Goal: Task Accomplishment & Management: Use online tool/utility

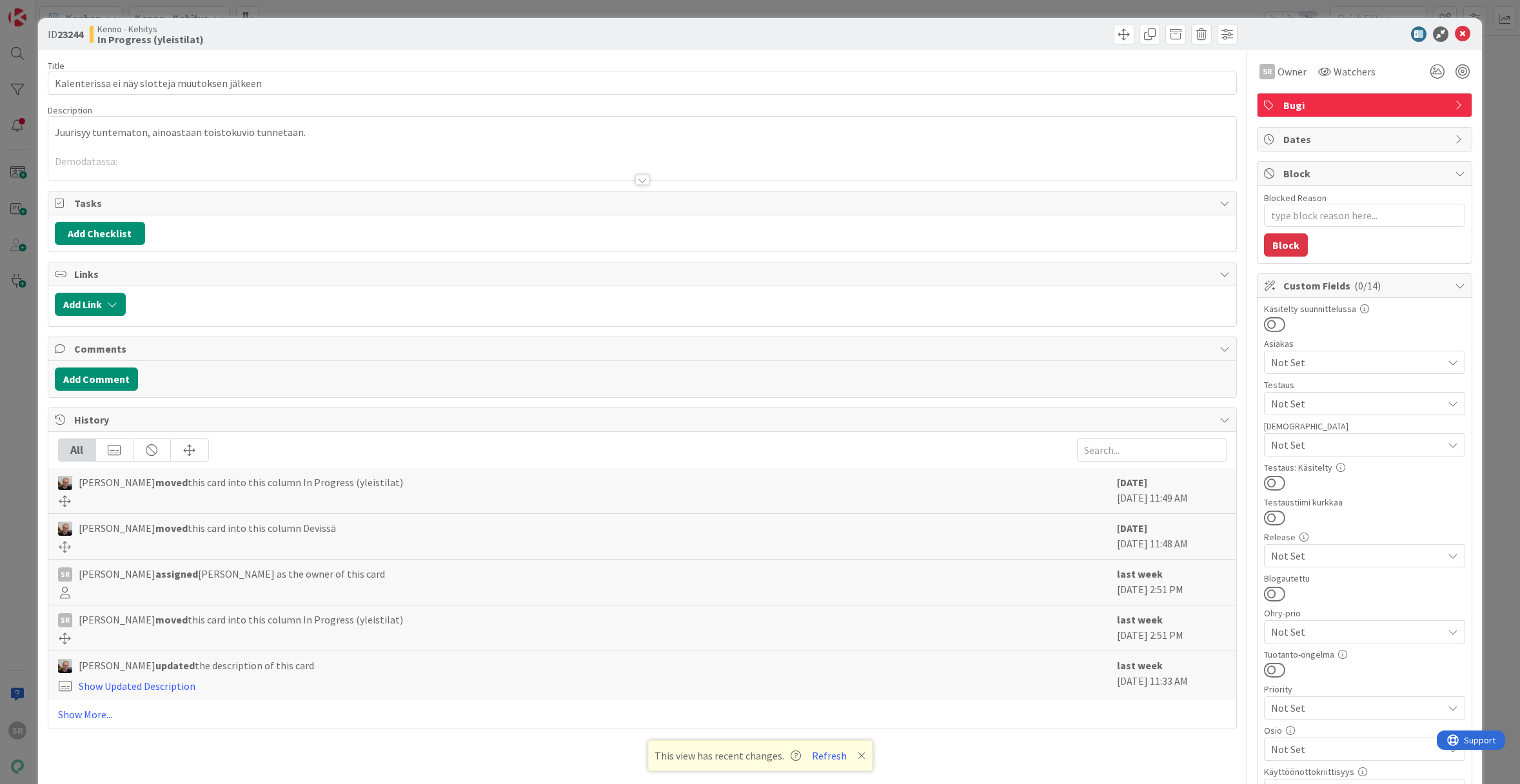
type textarea "x"
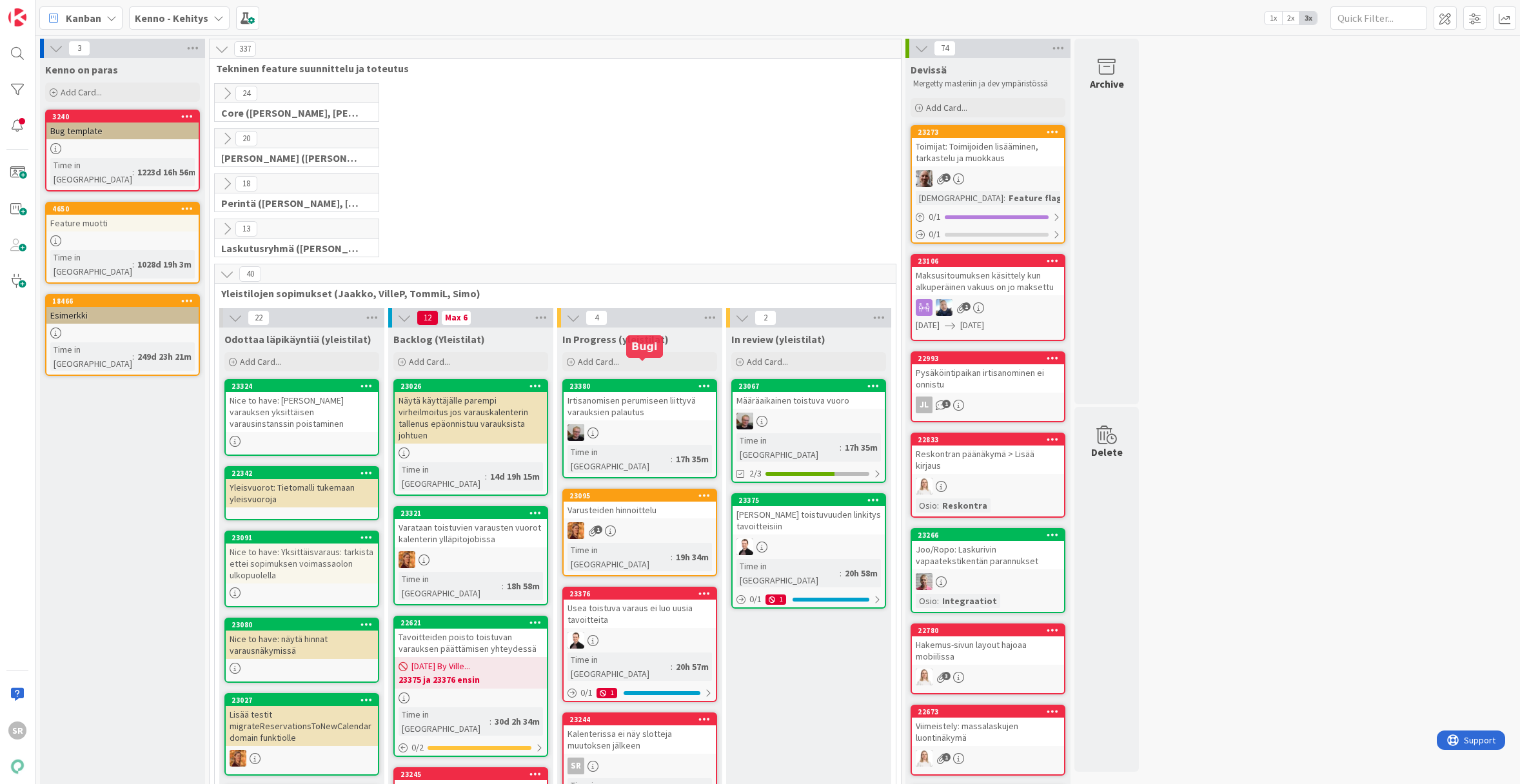
scroll to position [199, 0]
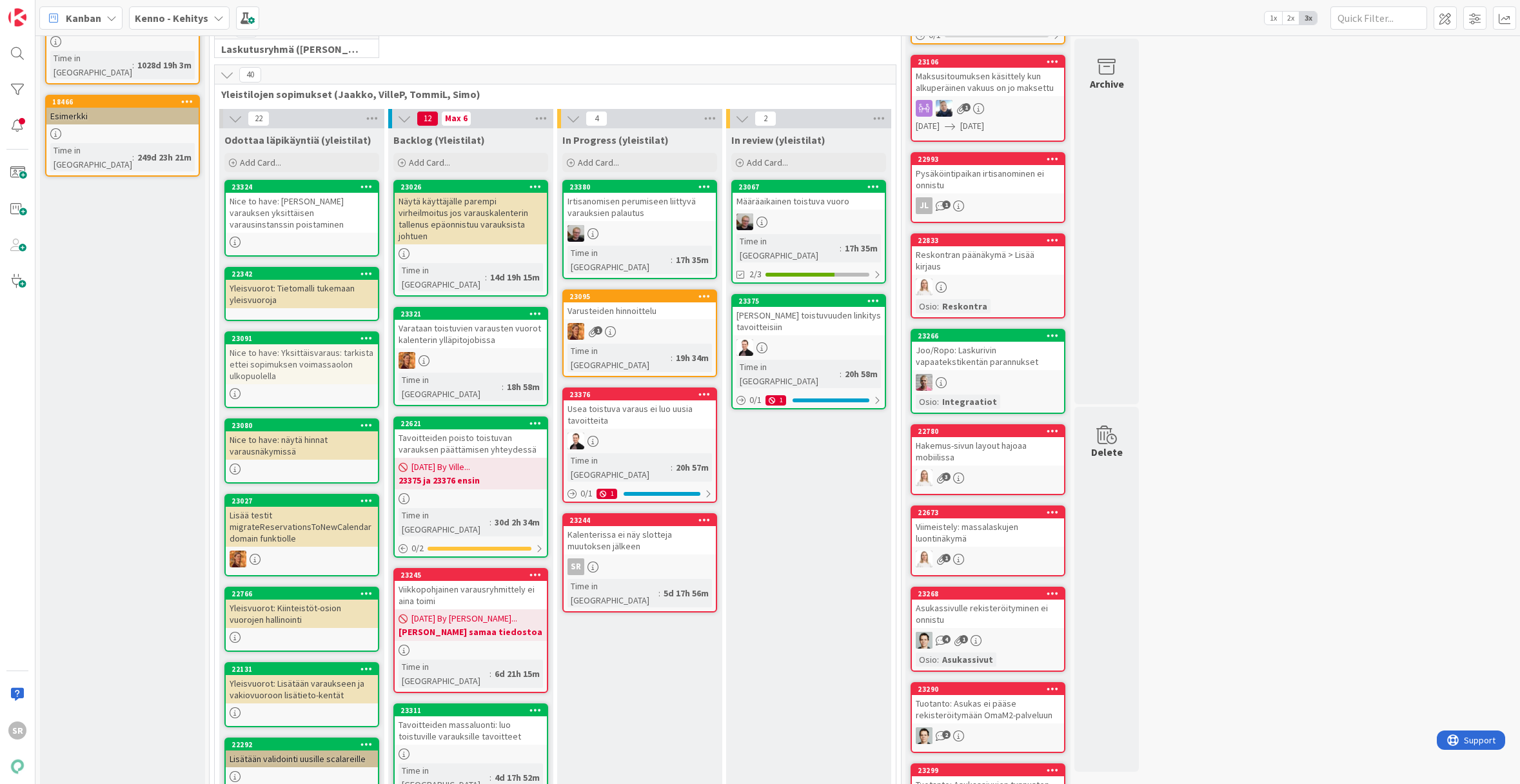
click at [637, 302] on div "Varusteiden hinnoittelu" at bounding box center [640, 310] width 152 height 17
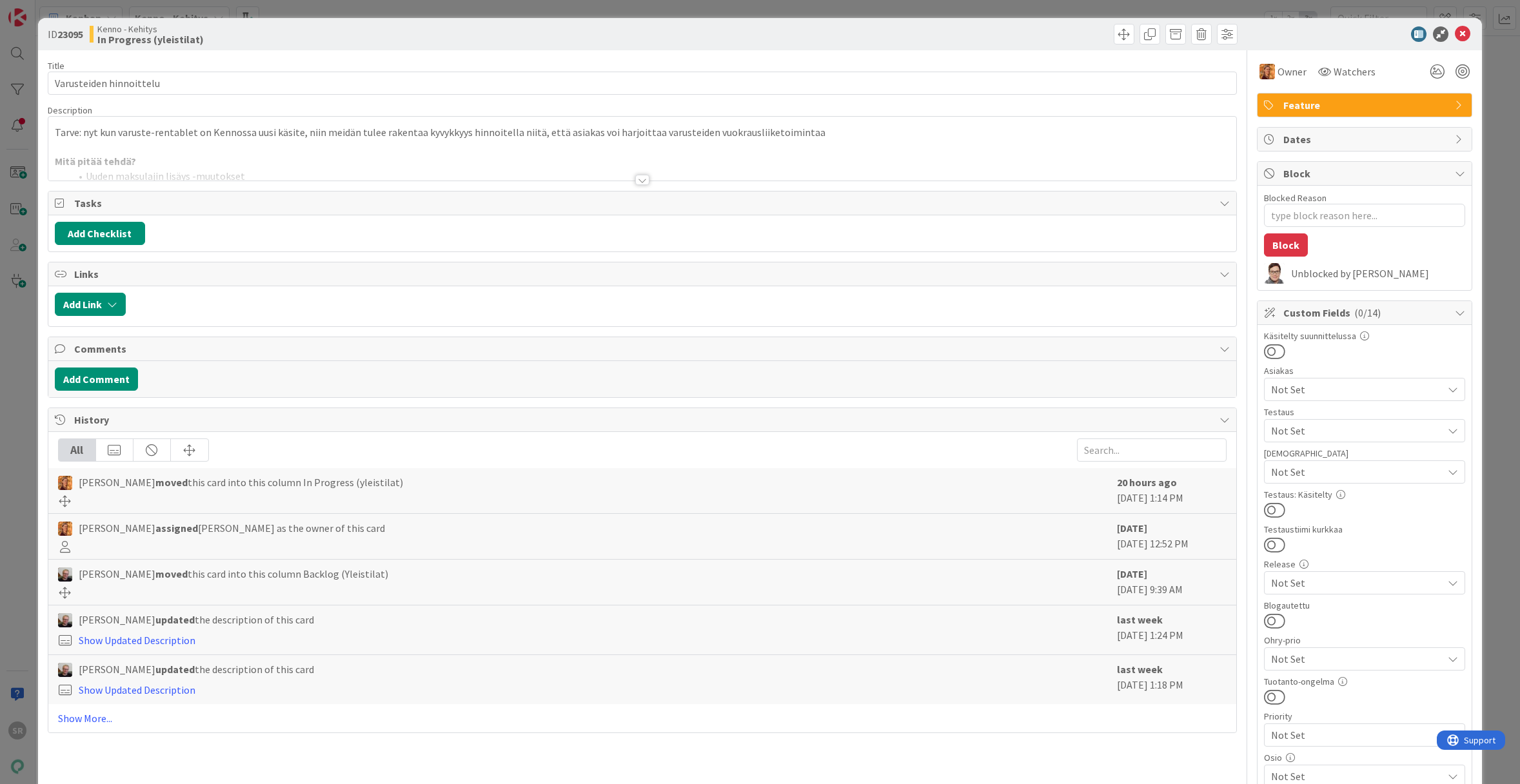
click at [636, 181] on div at bounding box center [642, 180] width 14 height 10
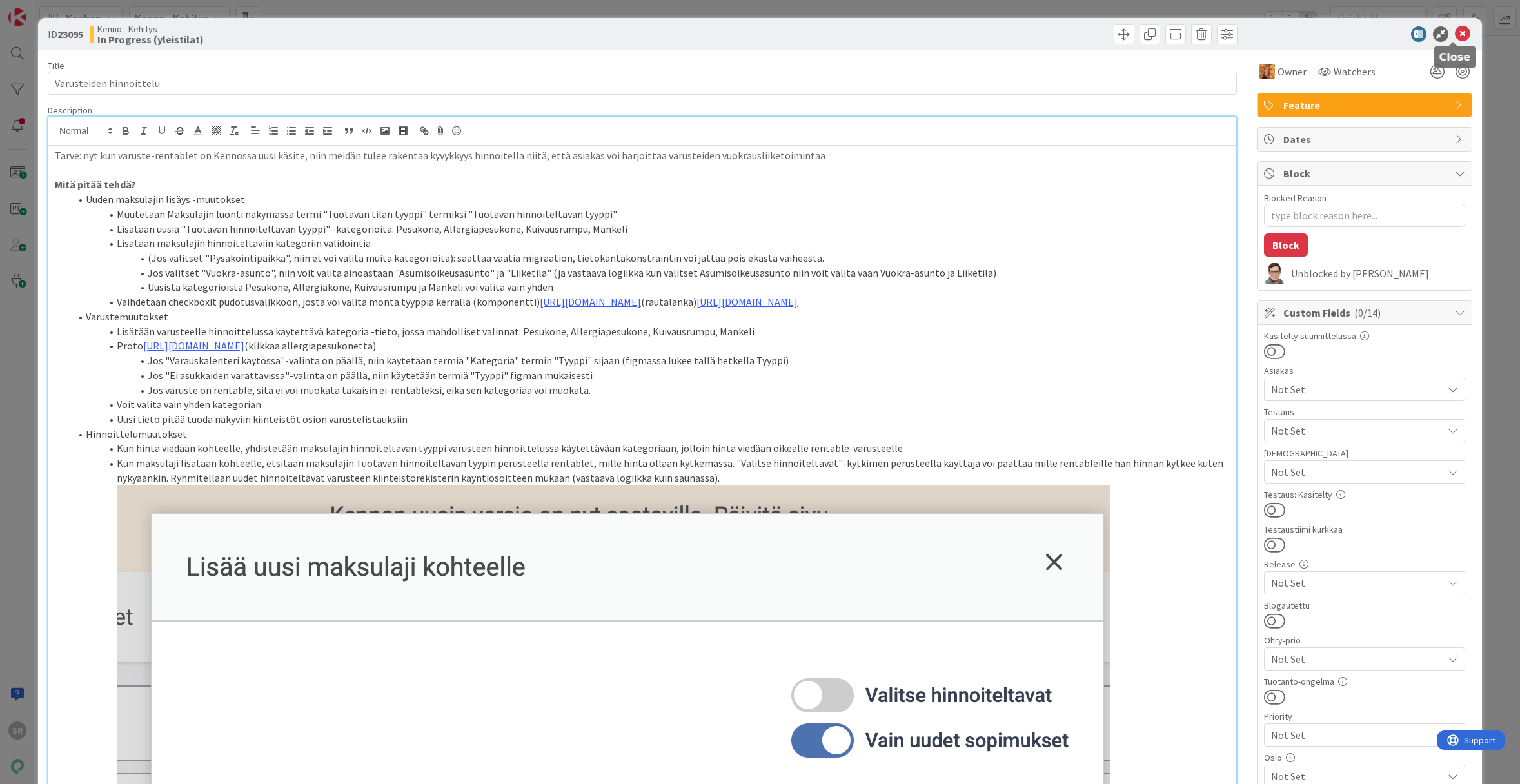
click at [1455, 38] on icon at bounding box center [1462, 33] width 15 height 15
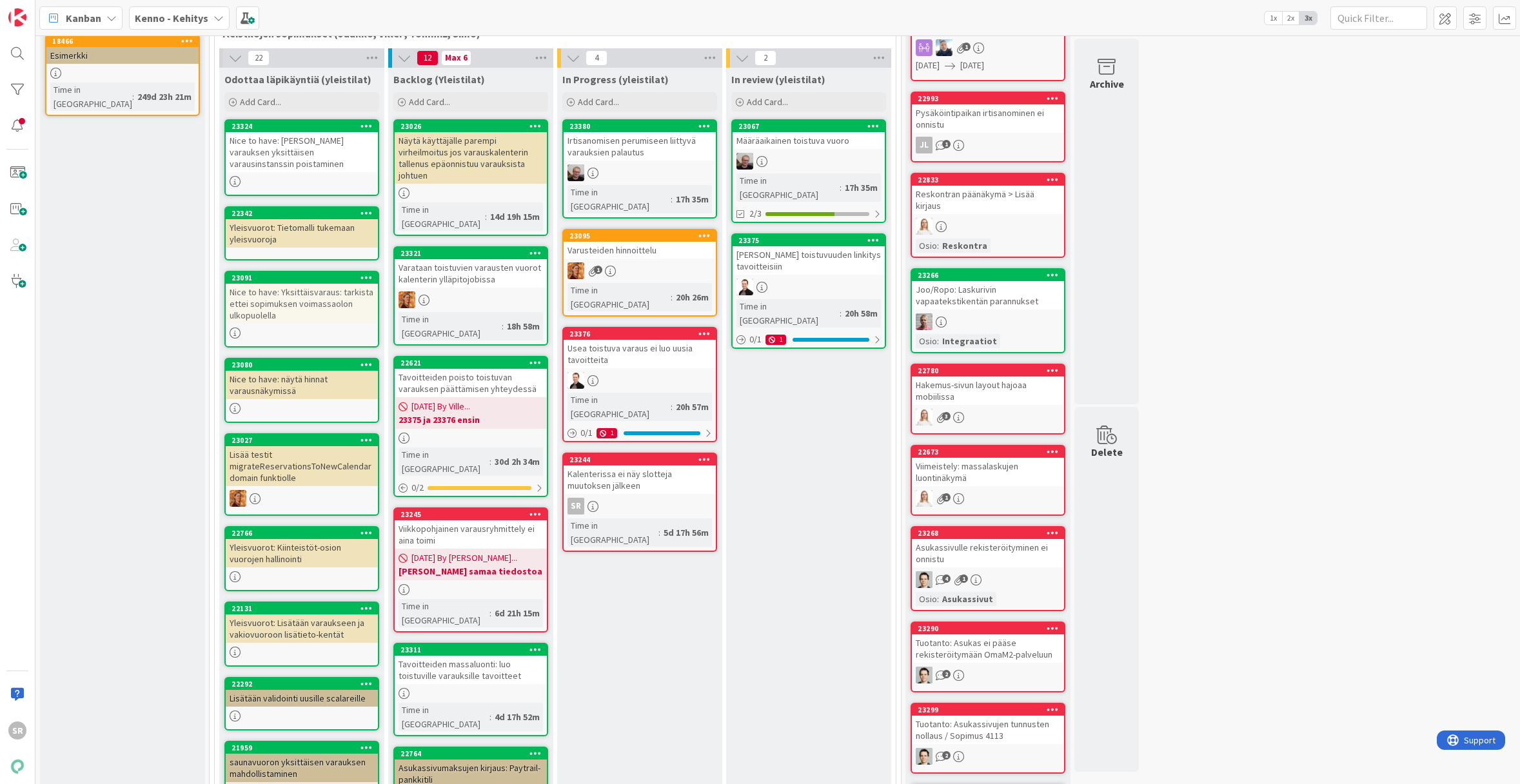
scroll to position [327, 0]
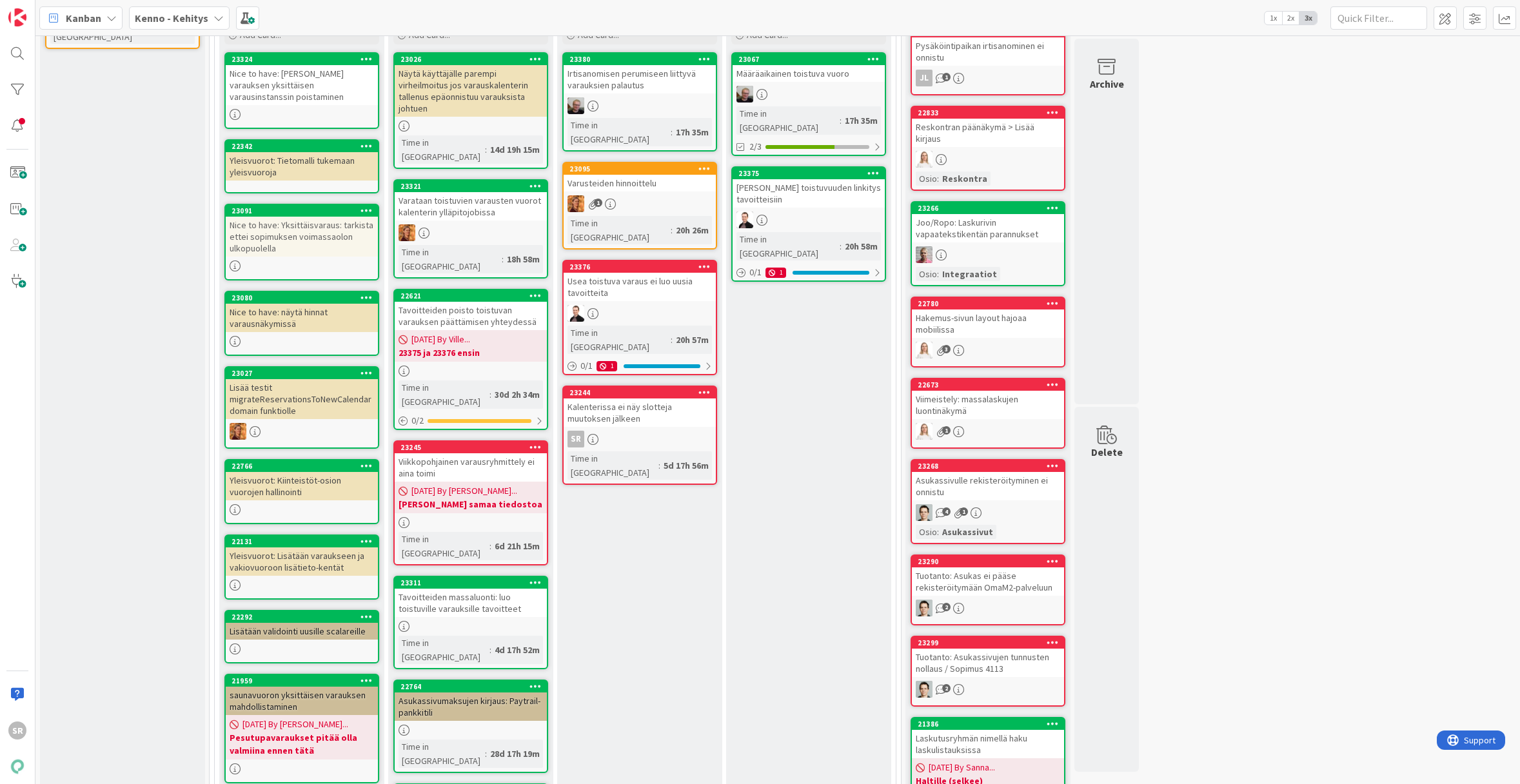
click at [660, 177] on div "Varusteiden hinnoittelu" at bounding box center [640, 183] width 152 height 17
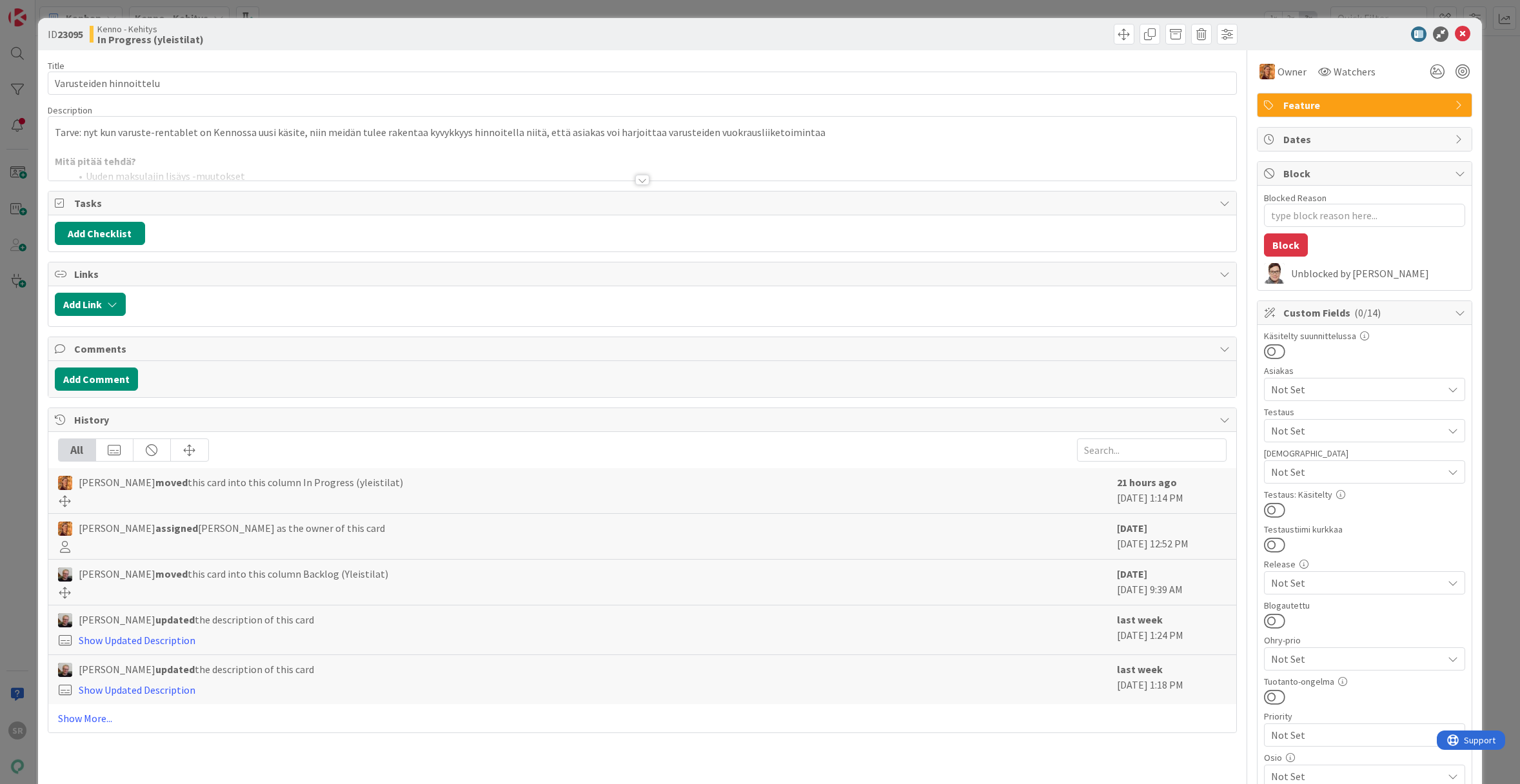
click at [640, 175] on div at bounding box center [642, 180] width 14 height 10
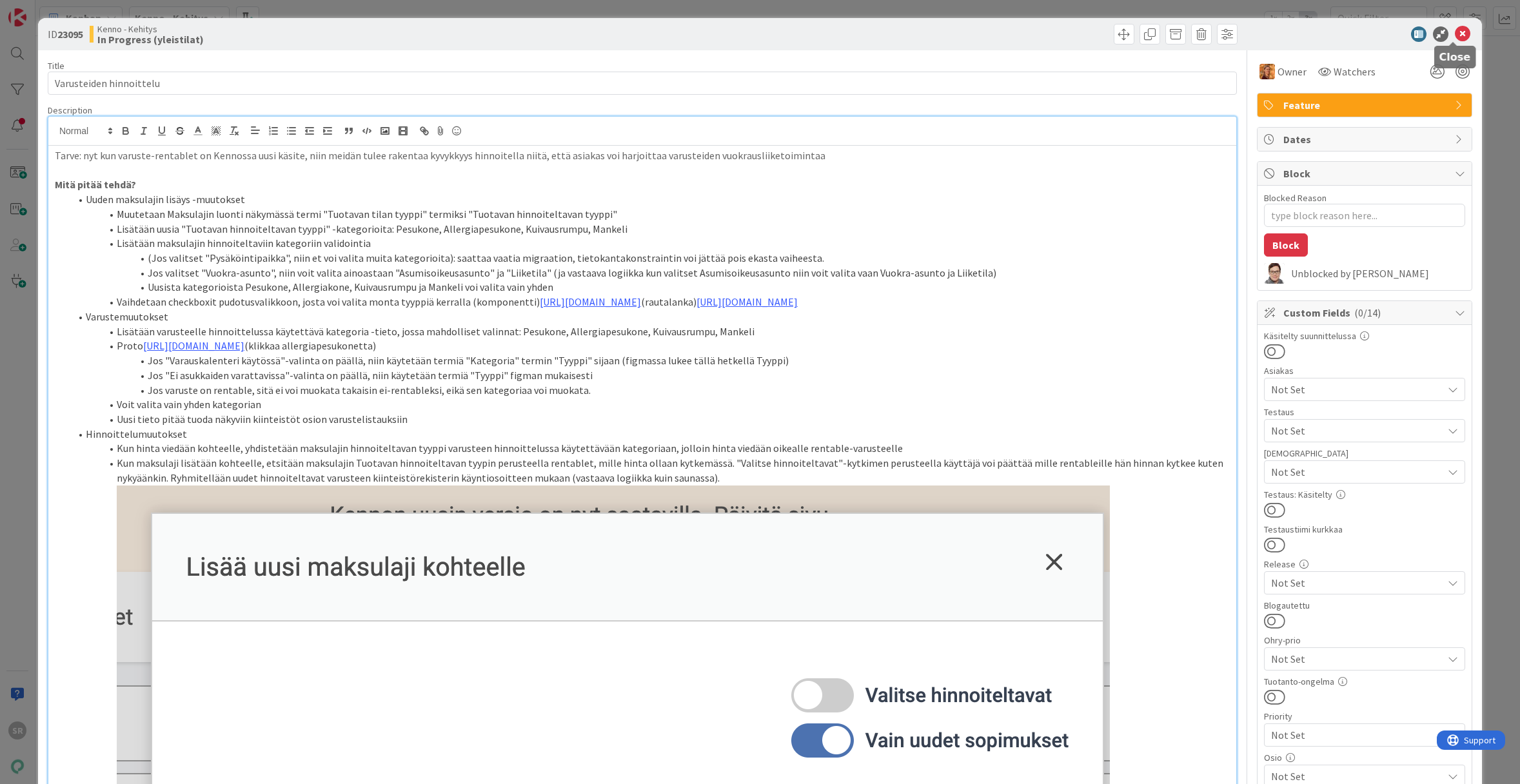
click at [1455, 27] on icon at bounding box center [1462, 33] width 15 height 15
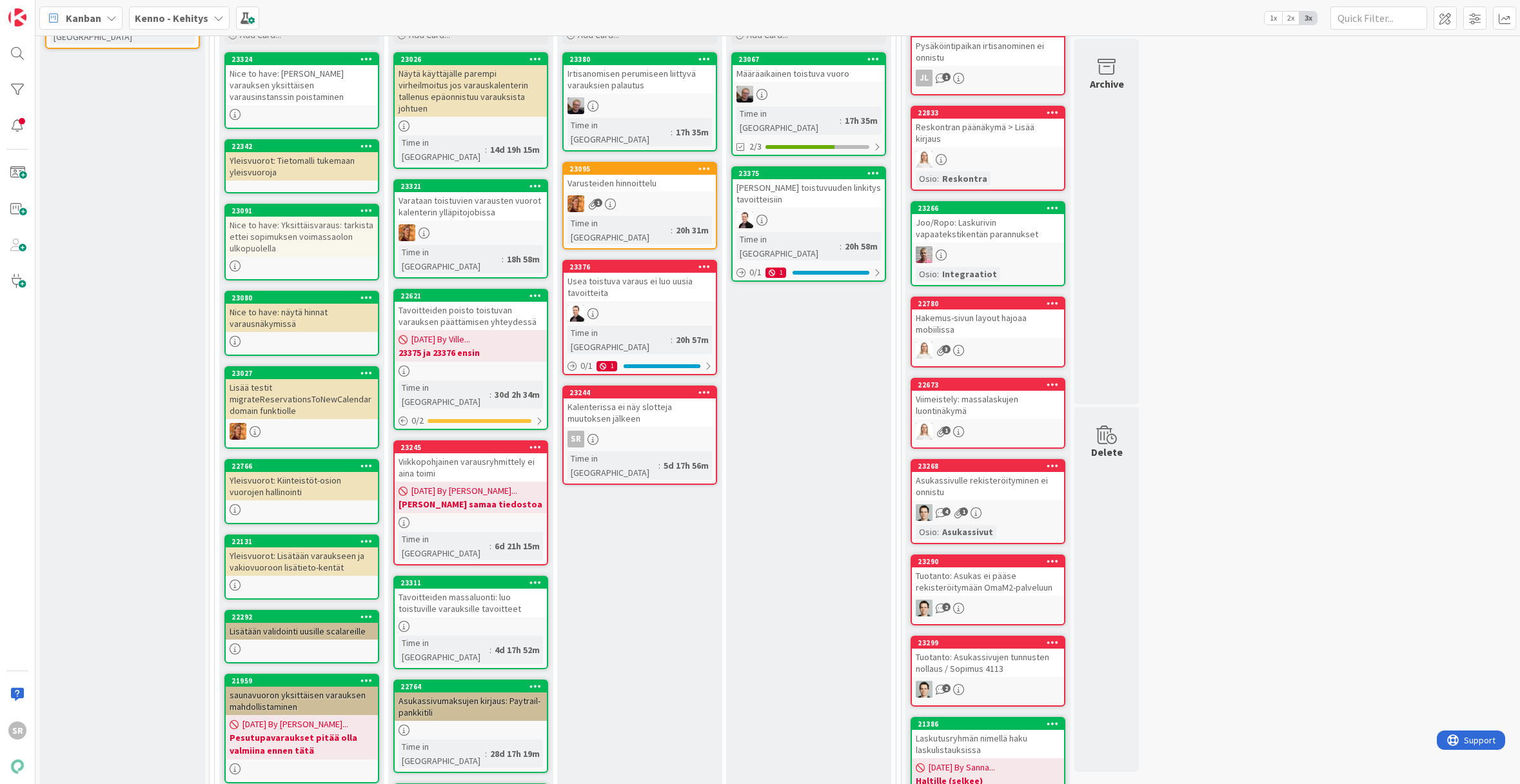
scroll to position [232, 0]
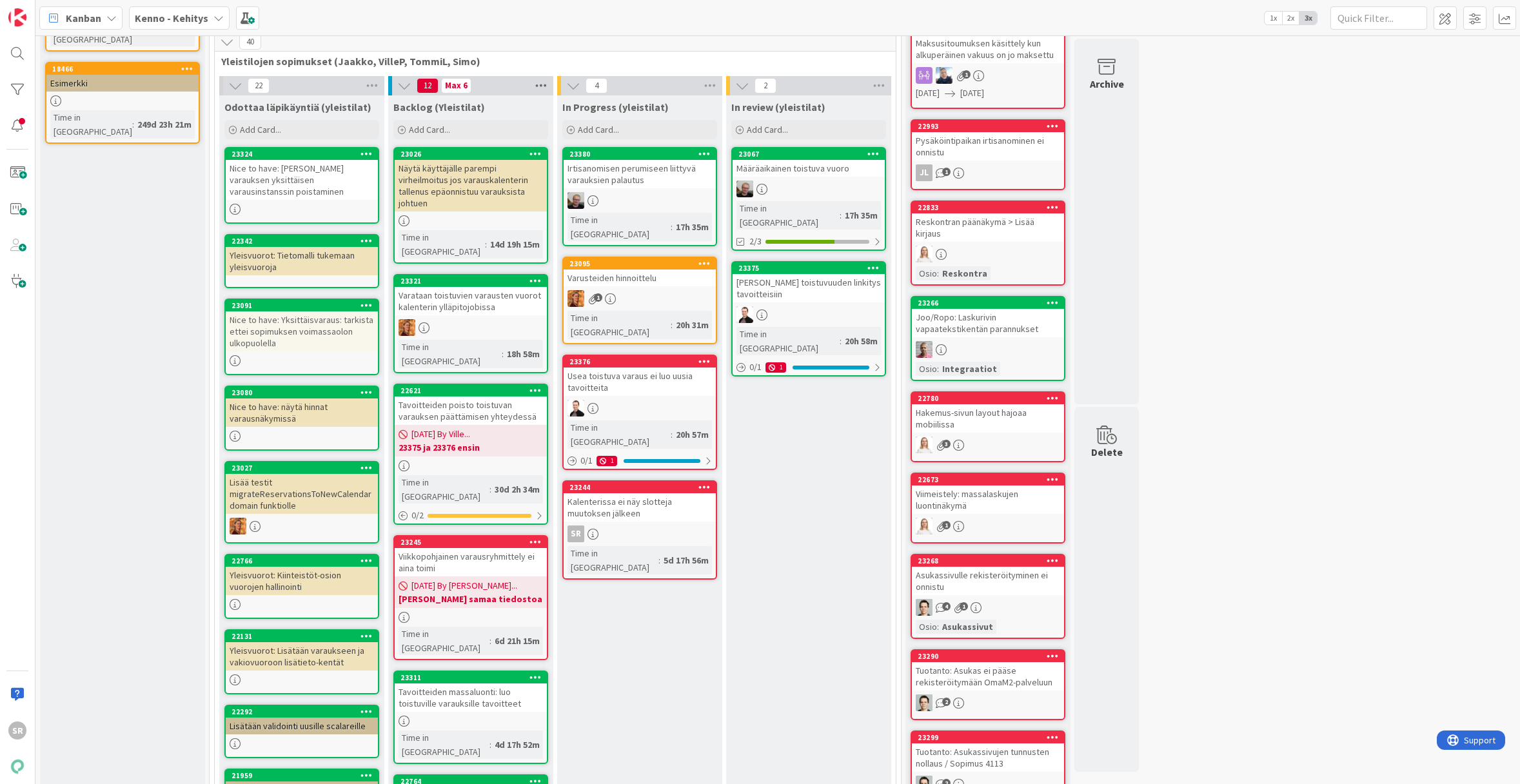
click at [536, 85] on icon at bounding box center [541, 85] width 17 height 19
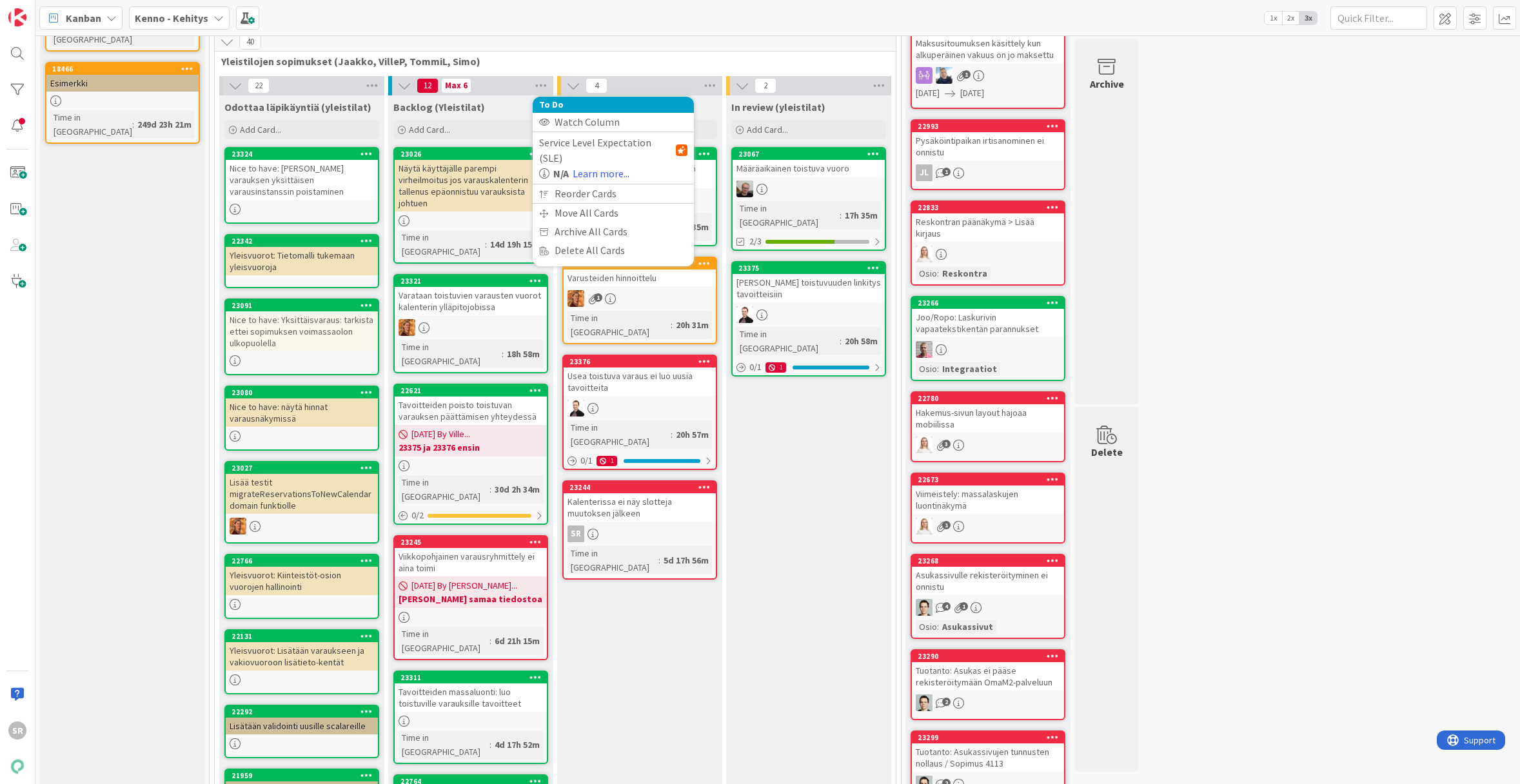
click at [500, 90] on div "12 Max 6 To Do Watch Column Service Level Expectation (SLE) N/A Learn more... R…" at bounding box center [470, 85] width 165 height 19
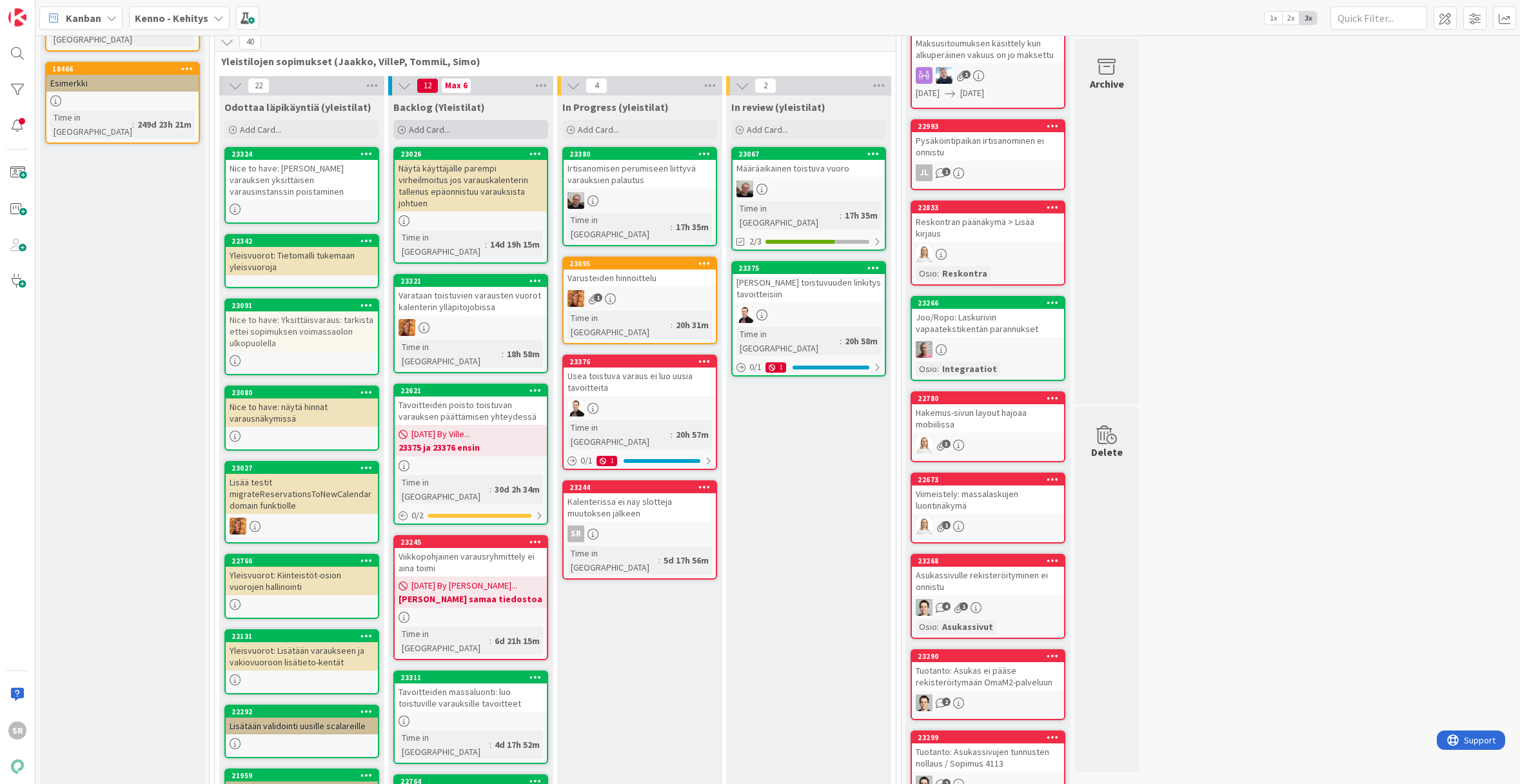
click at [448, 126] on span "Add Card..." at bounding box center [429, 130] width 41 height 12
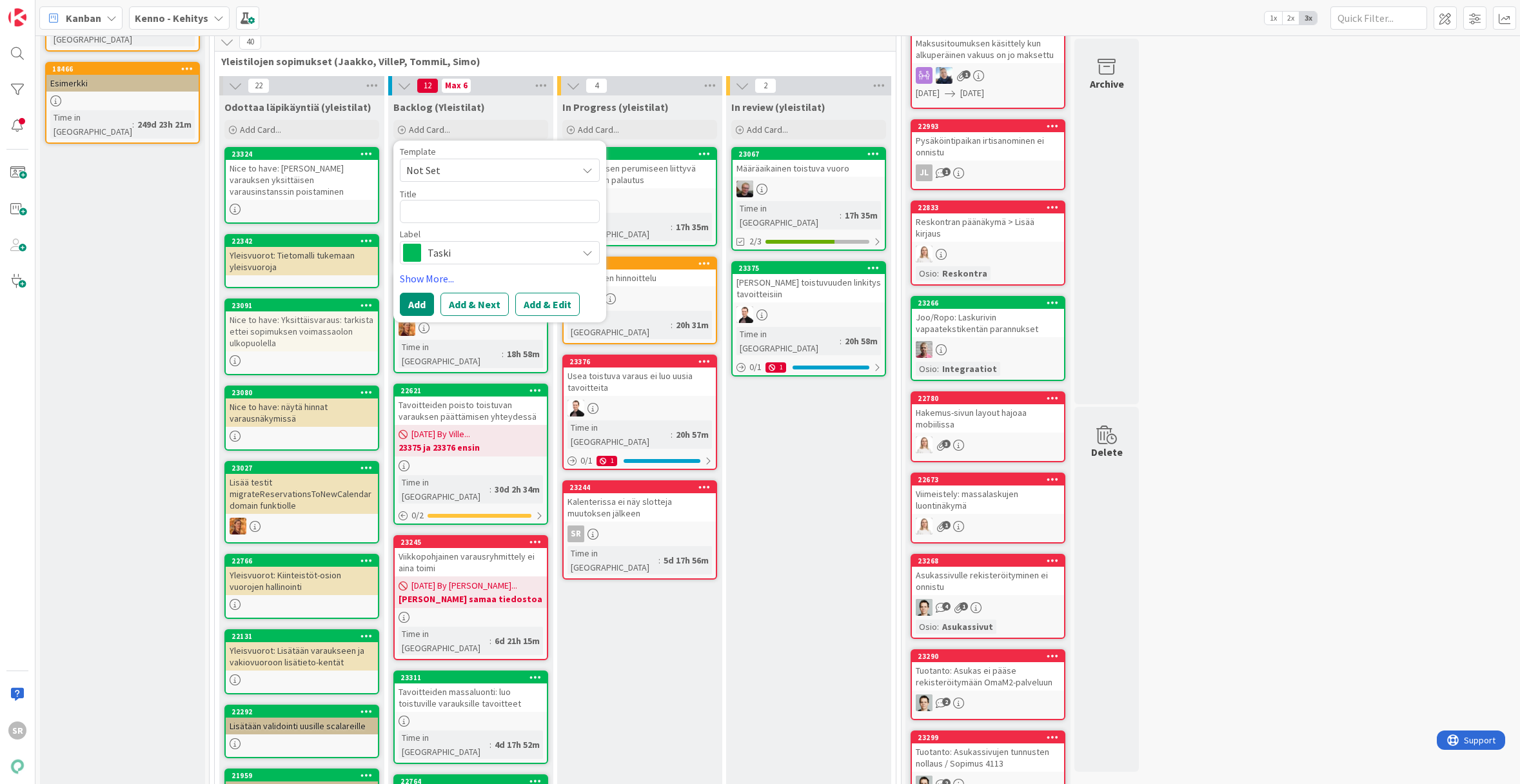
click at [471, 259] on span "Taski" at bounding box center [499, 253] width 143 height 18
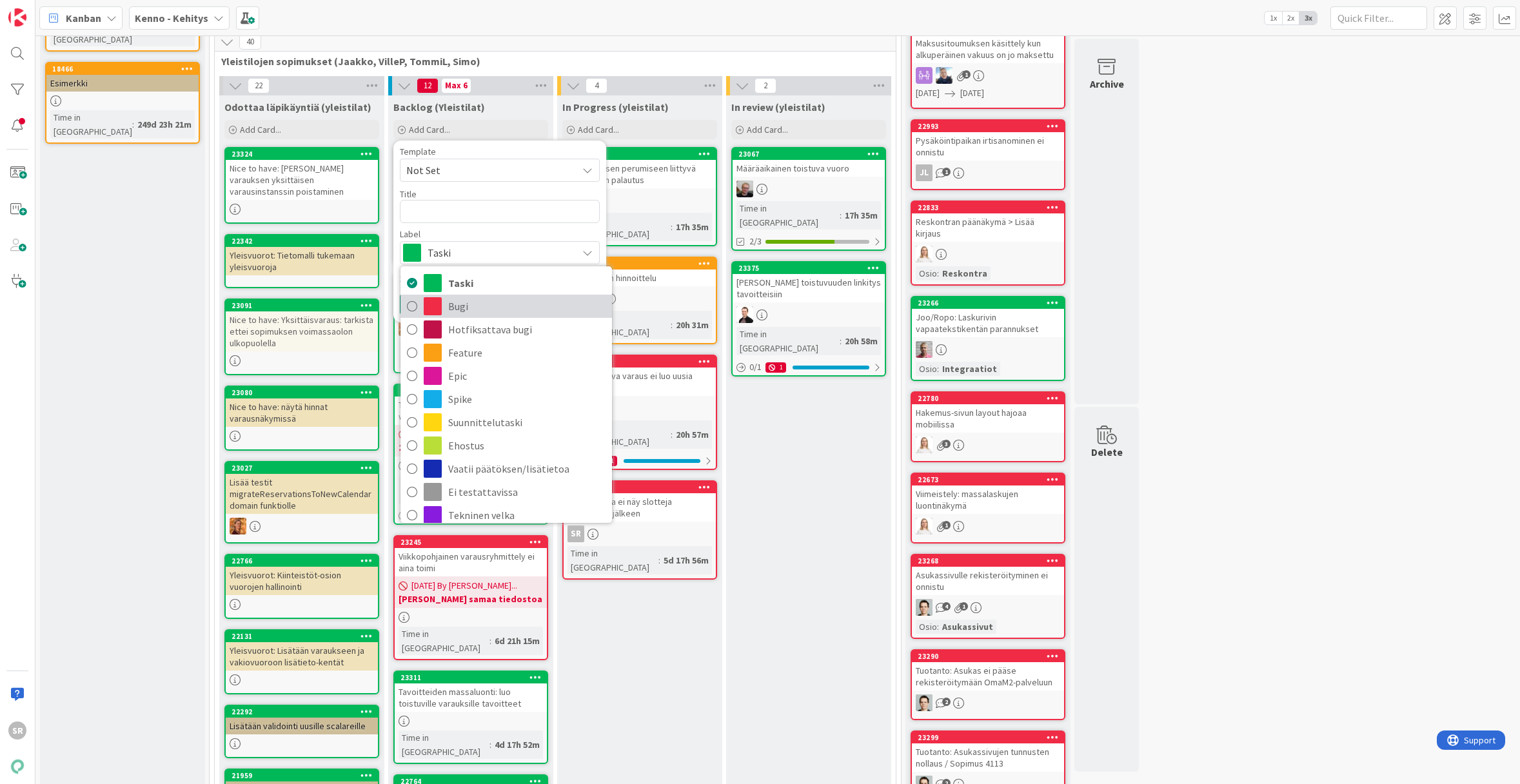
click at [460, 308] on span "Bugi" at bounding box center [526, 306] width 157 height 19
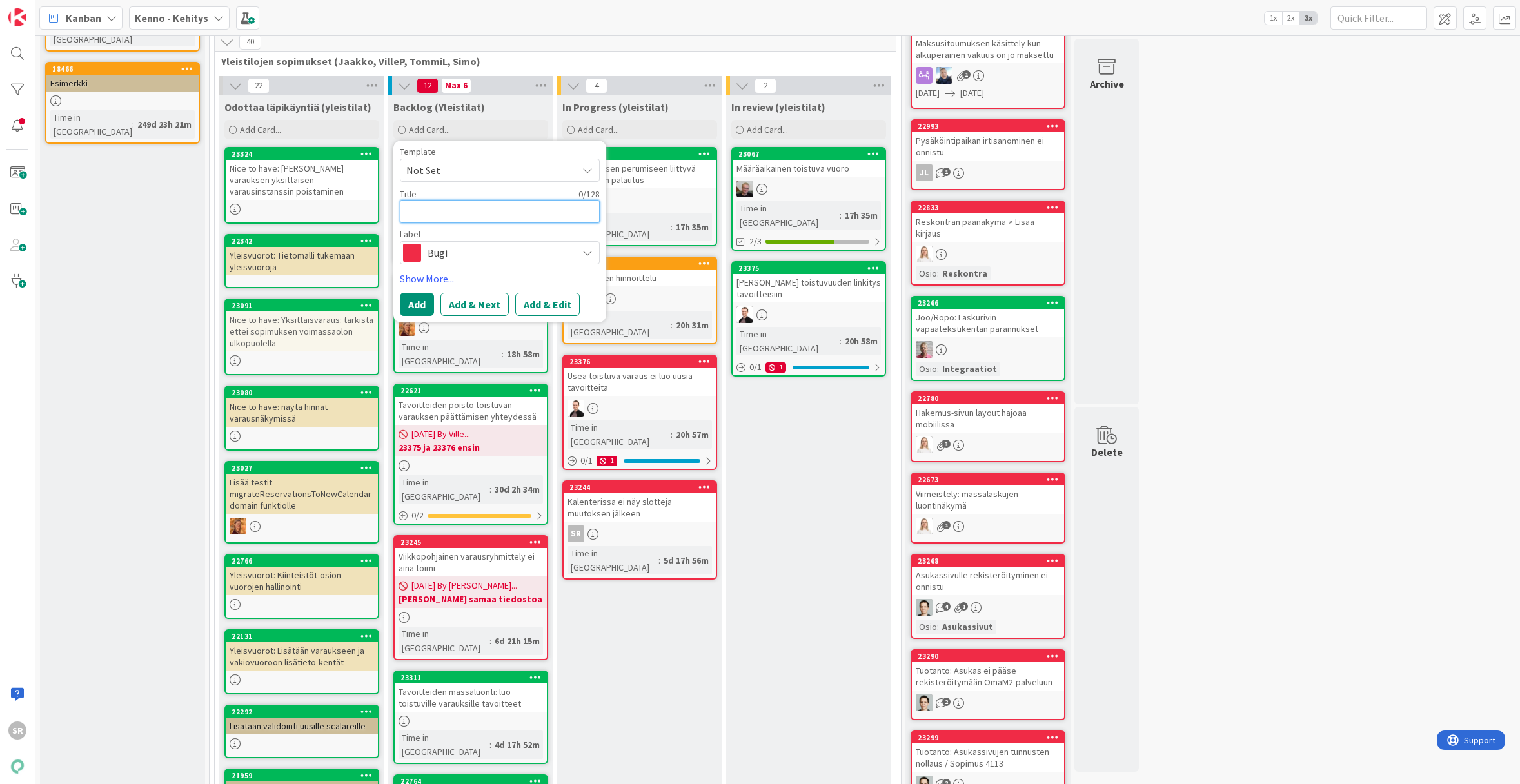
click at [440, 211] on textarea at bounding box center [500, 211] width 200 height 23
type textarea "x"
type textarea "V"
type textarea "x"
type textarea "Vu"
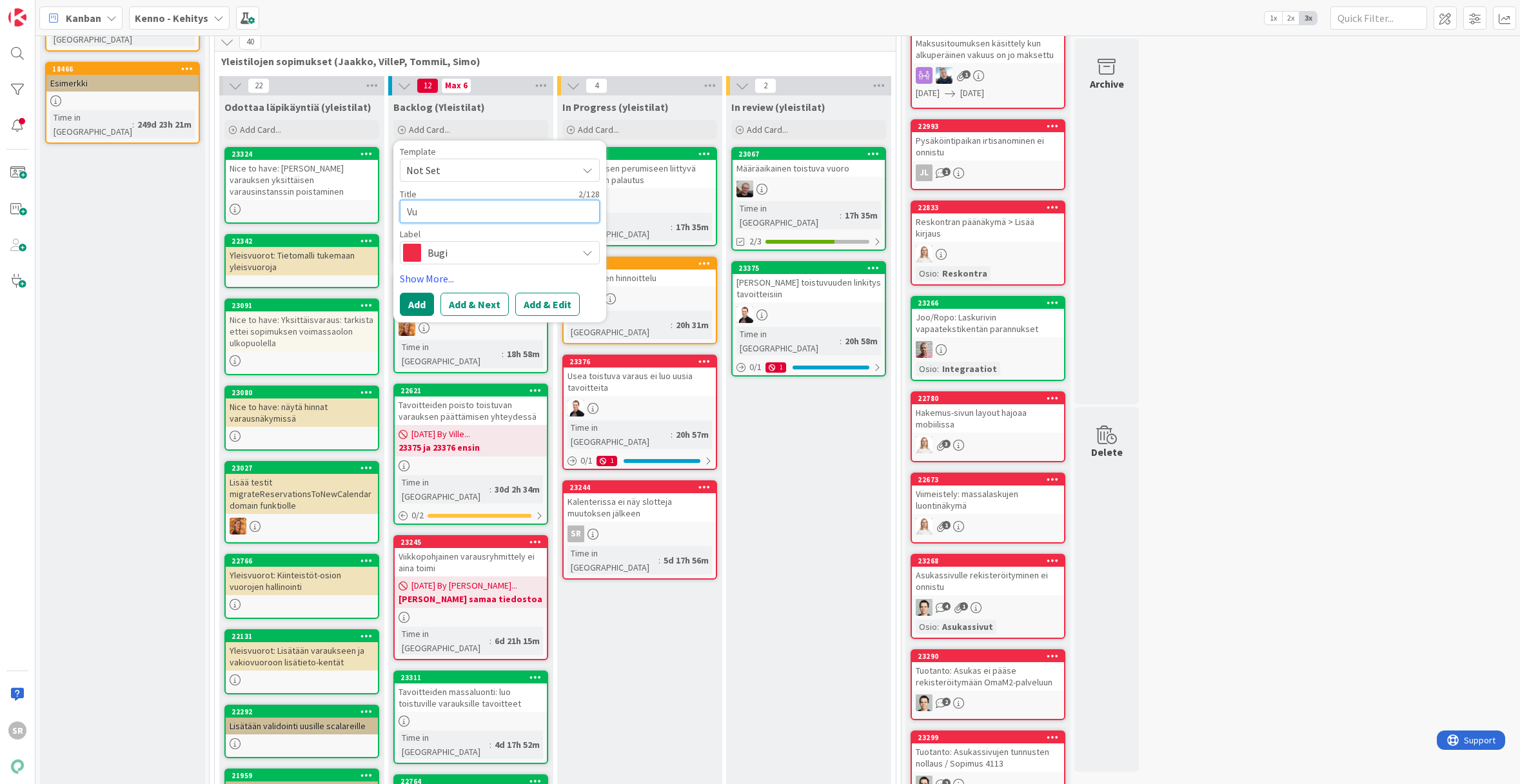
type textarea "x"
type textarea "Vuo"
type textarea "x"
type textarea "Vuor"
type textarea "x"
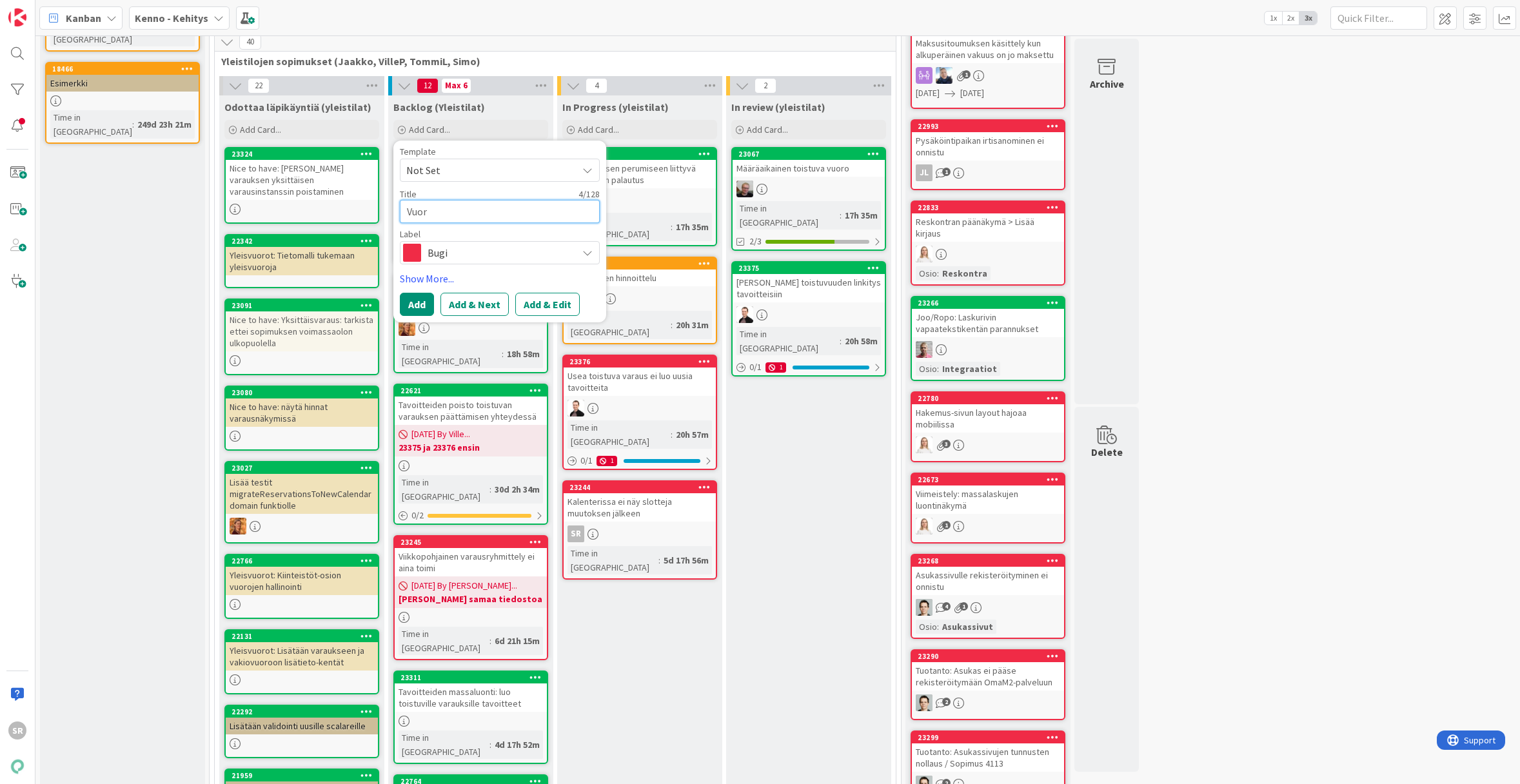
type textarea "Vuoro"
type textarea "x"
type textarea "Vuoroj"
type textarea "x"
type textarea "Vuoroja"
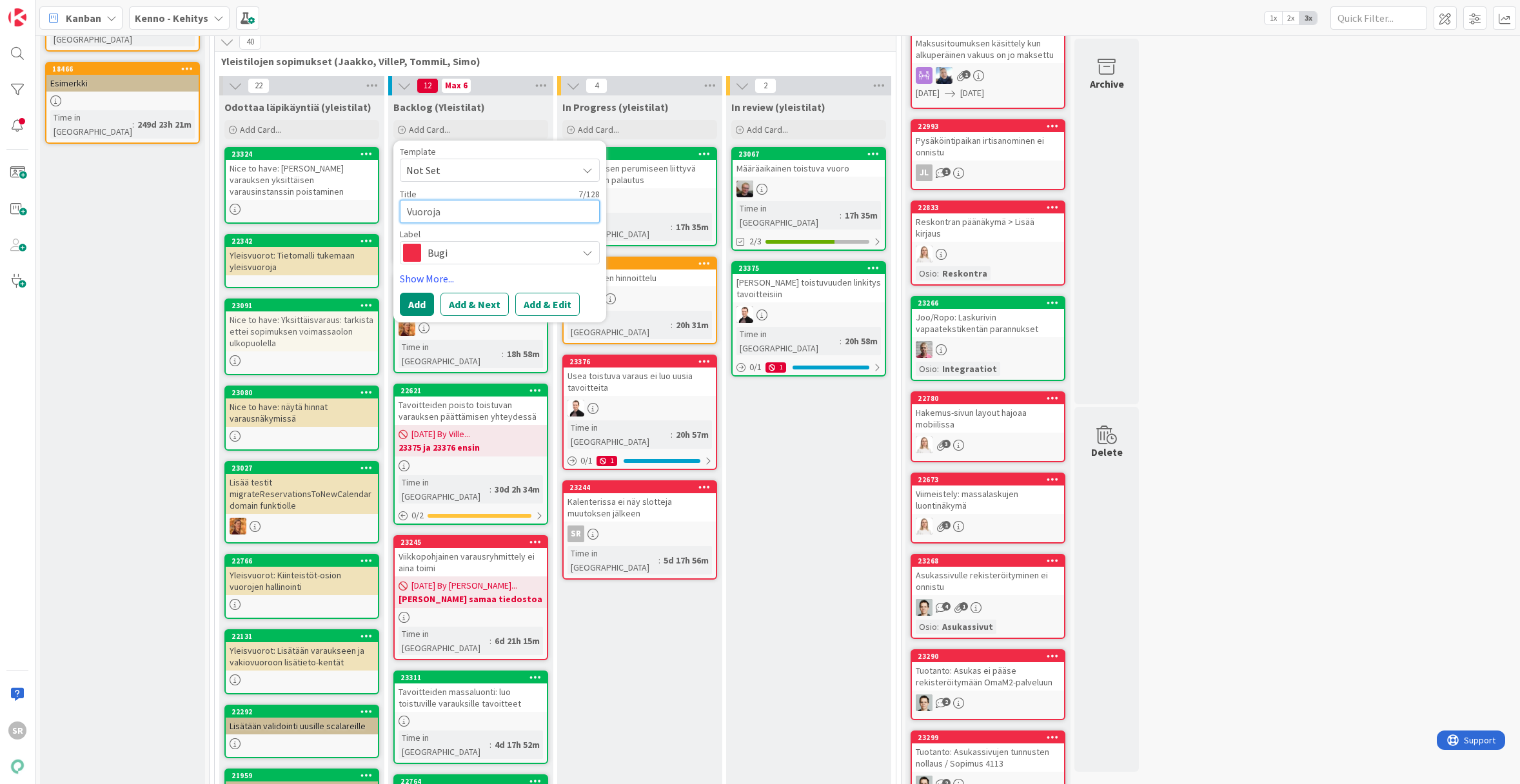
type textarea "x"
type textarea "Vuoroja"
type textarea "x"
type textarea "Vuoroja 0"
type textarea "x"
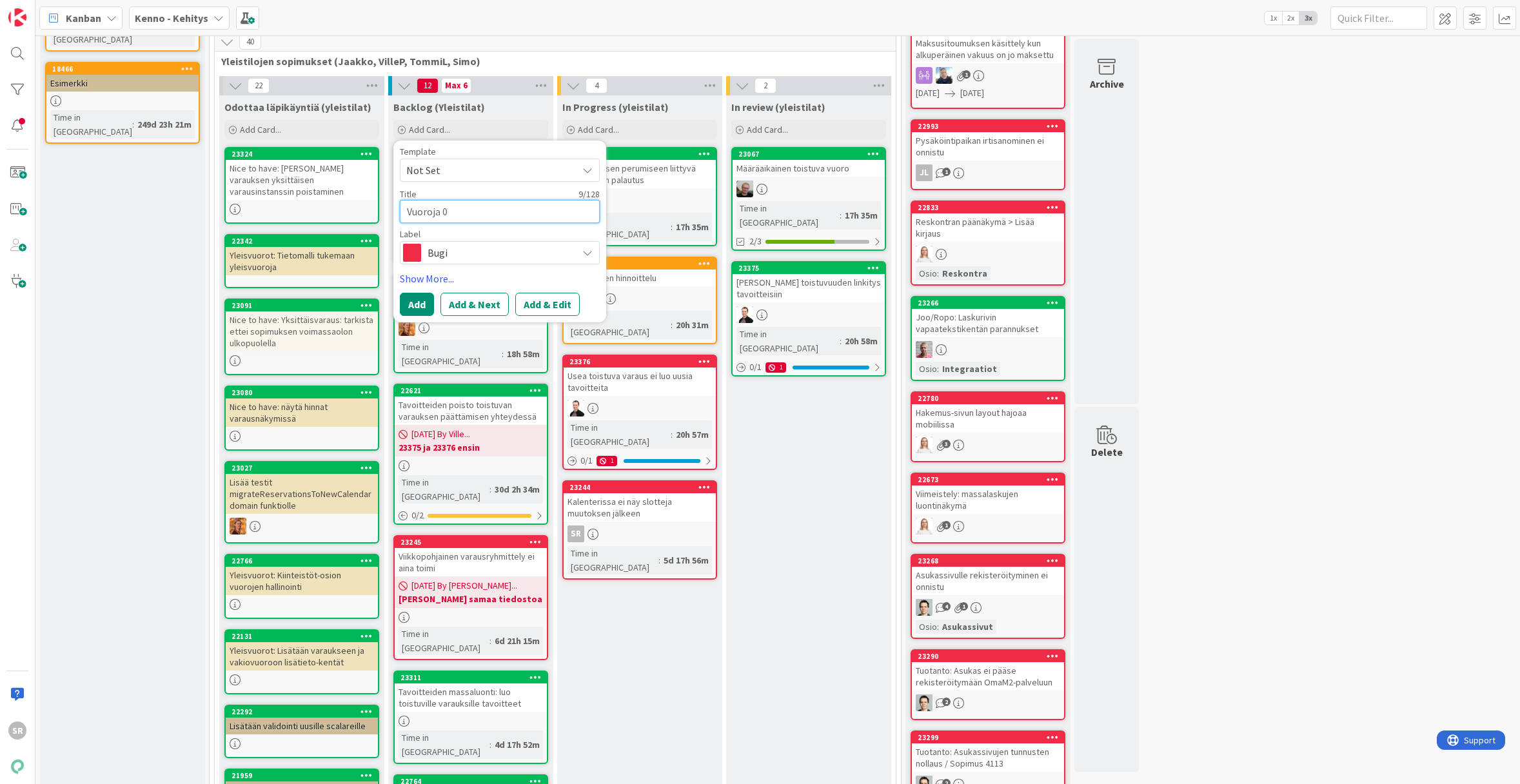
type textarea "Vuoroja 00"
type textarea "x"
type textarea "Vuoroja 00:"
type textarea "x"
type textarea "Vuoroja 00:0"
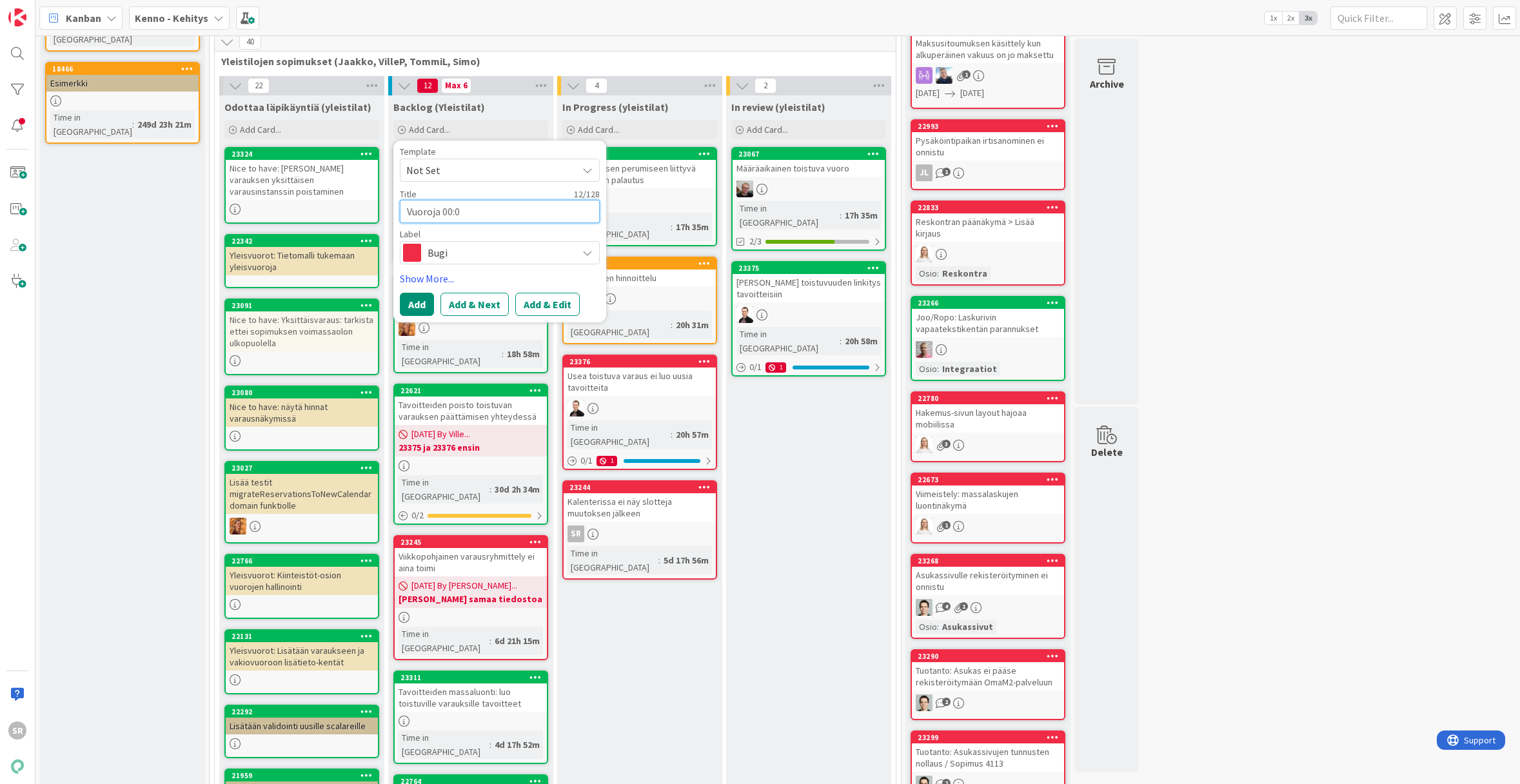
type textarea "x"
type textarea "Vuoroja 00:00"
type textarea "x"
type textarea "Vuoroja 00:00-"
type textarea "x"
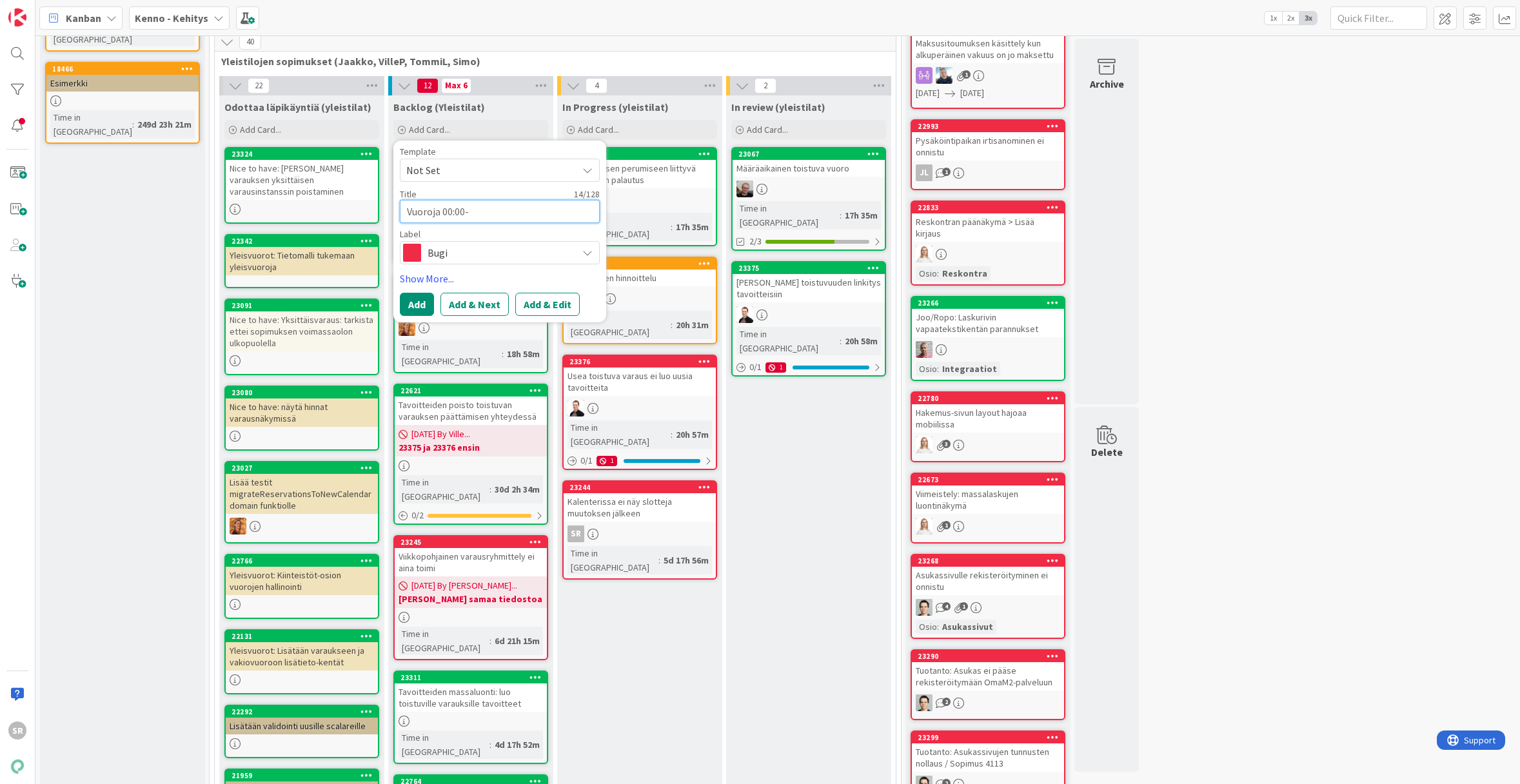
type textarea "Vuoroja 00:00-0"
type textarea "x"
type textarea "Vuoroja 00:00-02"
type textarea "x"
type textarea "Vuoroja 00:00-02:"
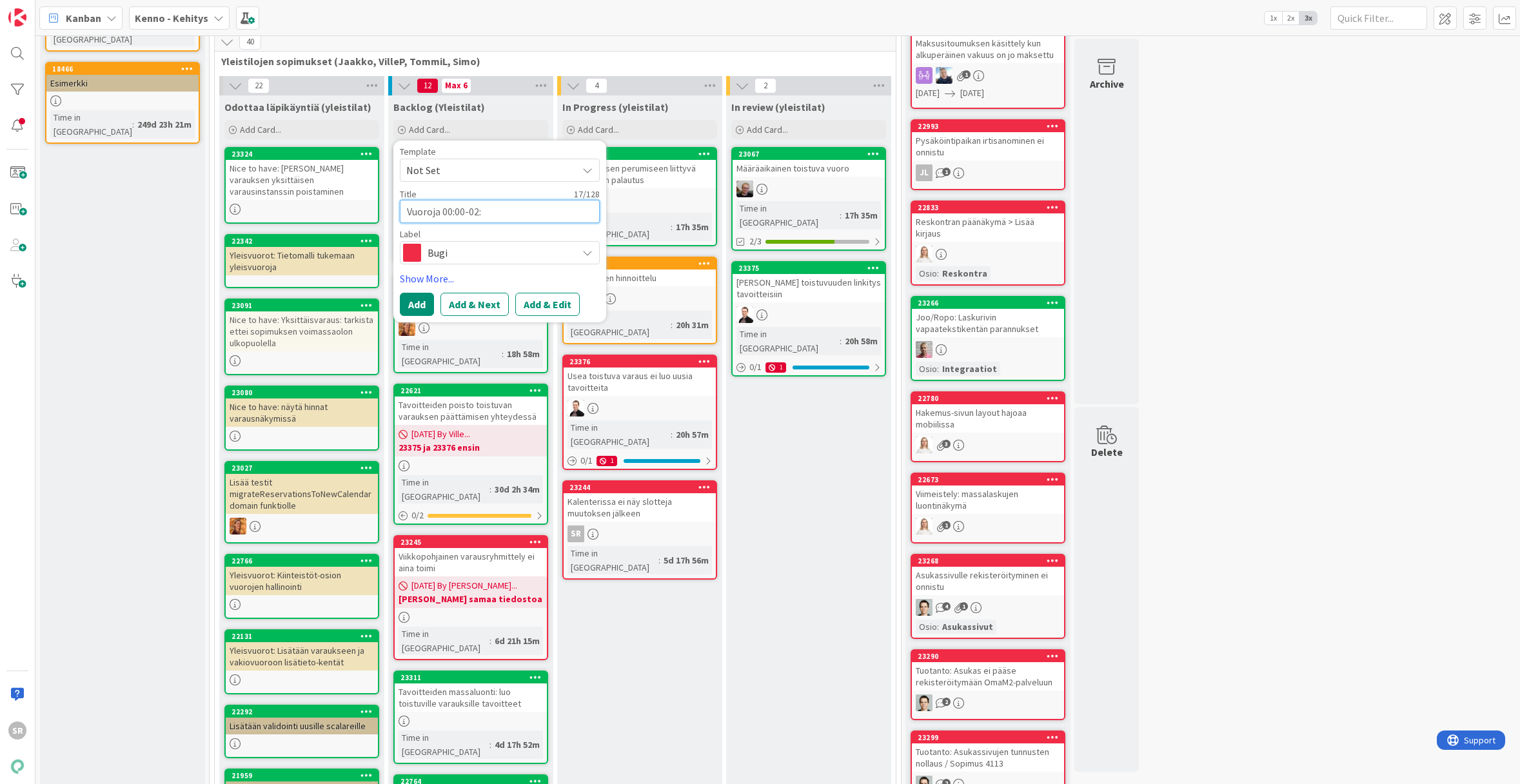
type textarea "x"
type textarea "Vuoroja 00:00-02:0"
type textarea "x"
type textarea "Vuoroja 00:00-02:00"
type textarea "x"
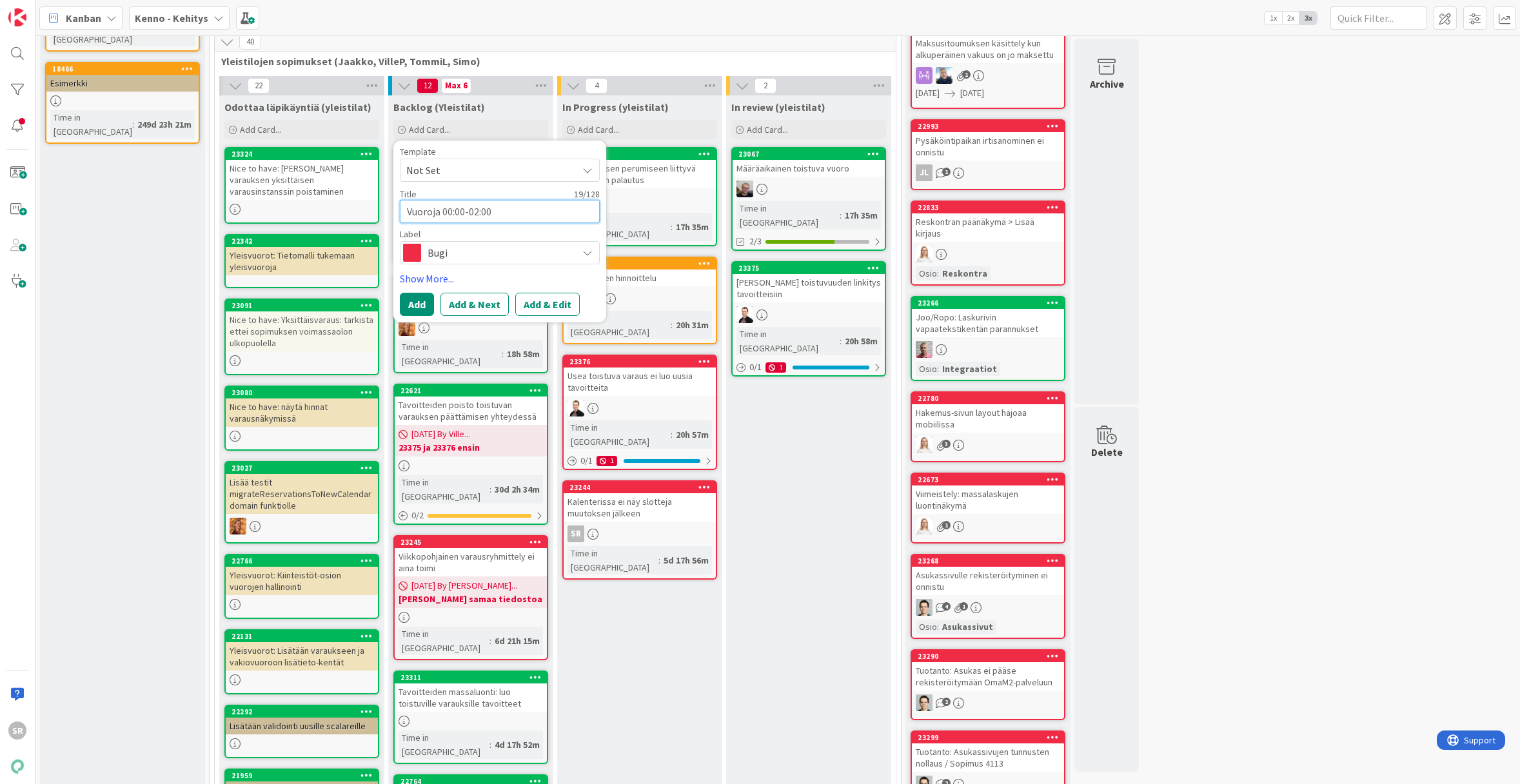
type textarea "Vuoroja a00:00-02:00"
type textarea "x"
type textarea "Vuoroja al00:00-02:00"
type textarea "x"
type textarea "Vuoroja alk00:00-02:00"
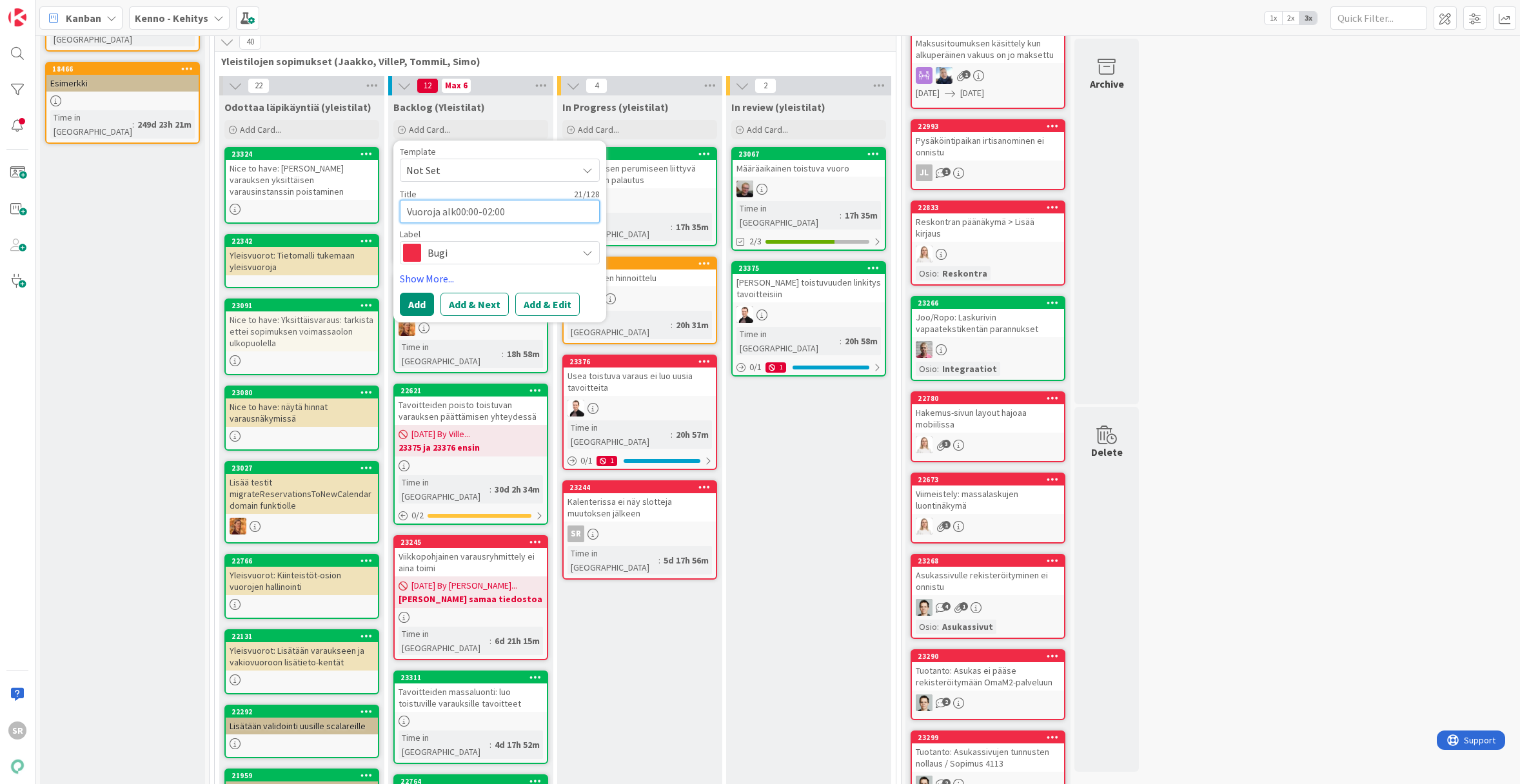
type textarea "x"
type textarea "Vuoroja alka00:00-02:00"
type textarea "x"
type textarea "Vuoroja alkaen00:00-02:00"
type textarea "x"
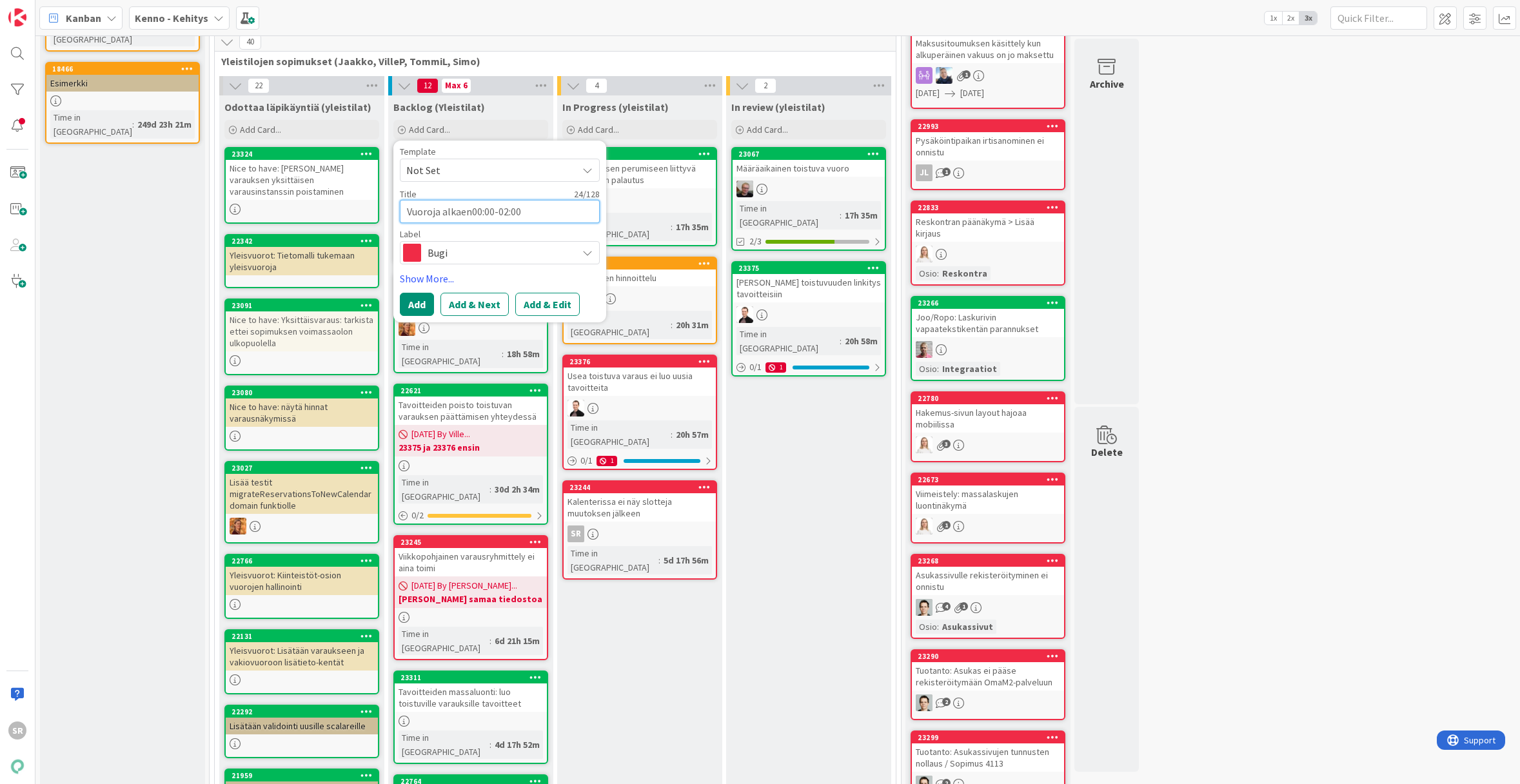
type textarea "Vuoroja alkaen 00:00-02:00"
type textarea "x"
type textarea "Vuoroja alkaen 00:00-02:00"
type textarea "x"
type textarea "Vuoroja alkaen 00:00-02:00 e"
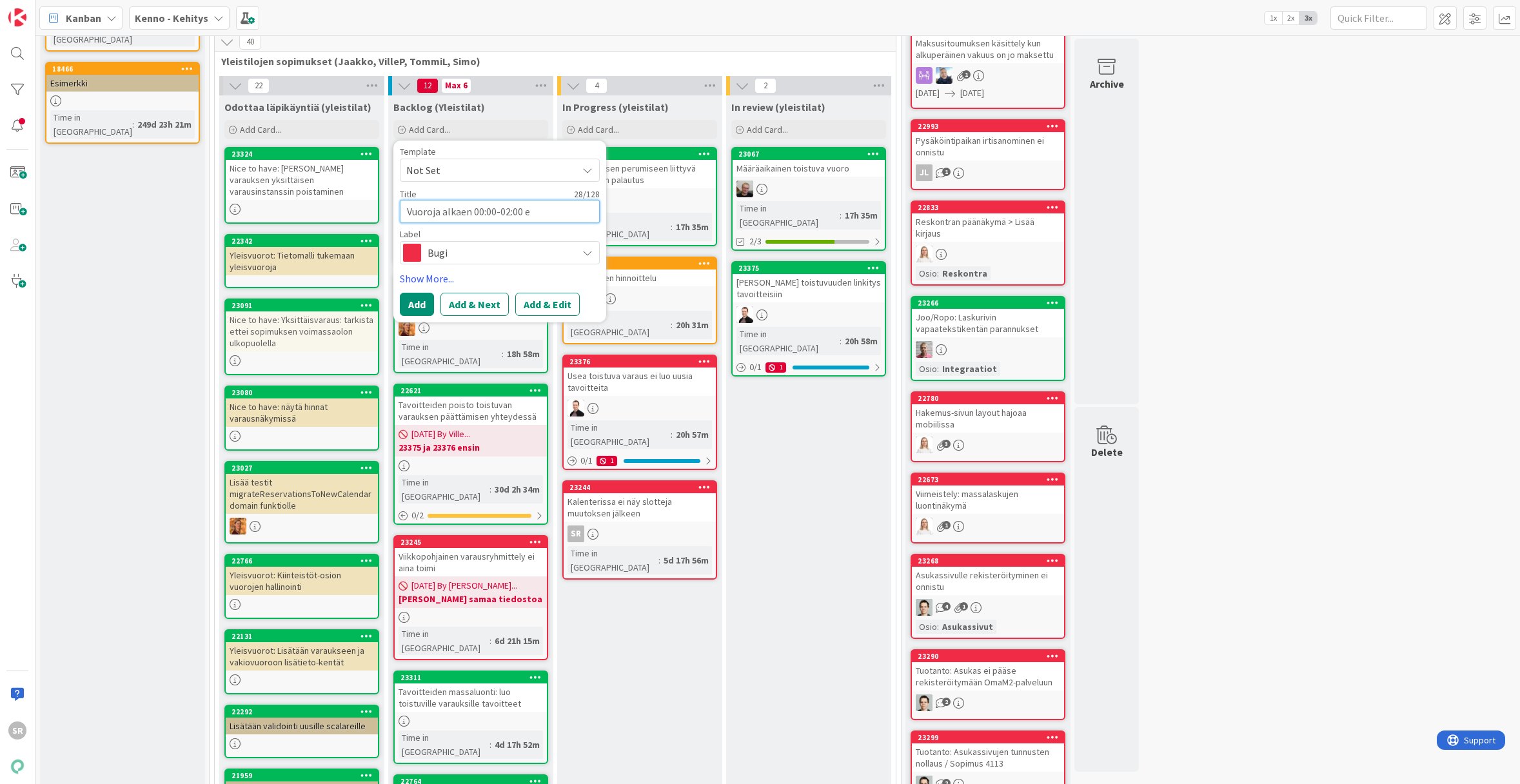
type textarea "x"
type textarea "Vuoroja alkaen 00:00-02:00 ei"
type textarea "x"
type textarea "Vuoroja alkaen 00:00-02:00 ei v"
type textarea "x"
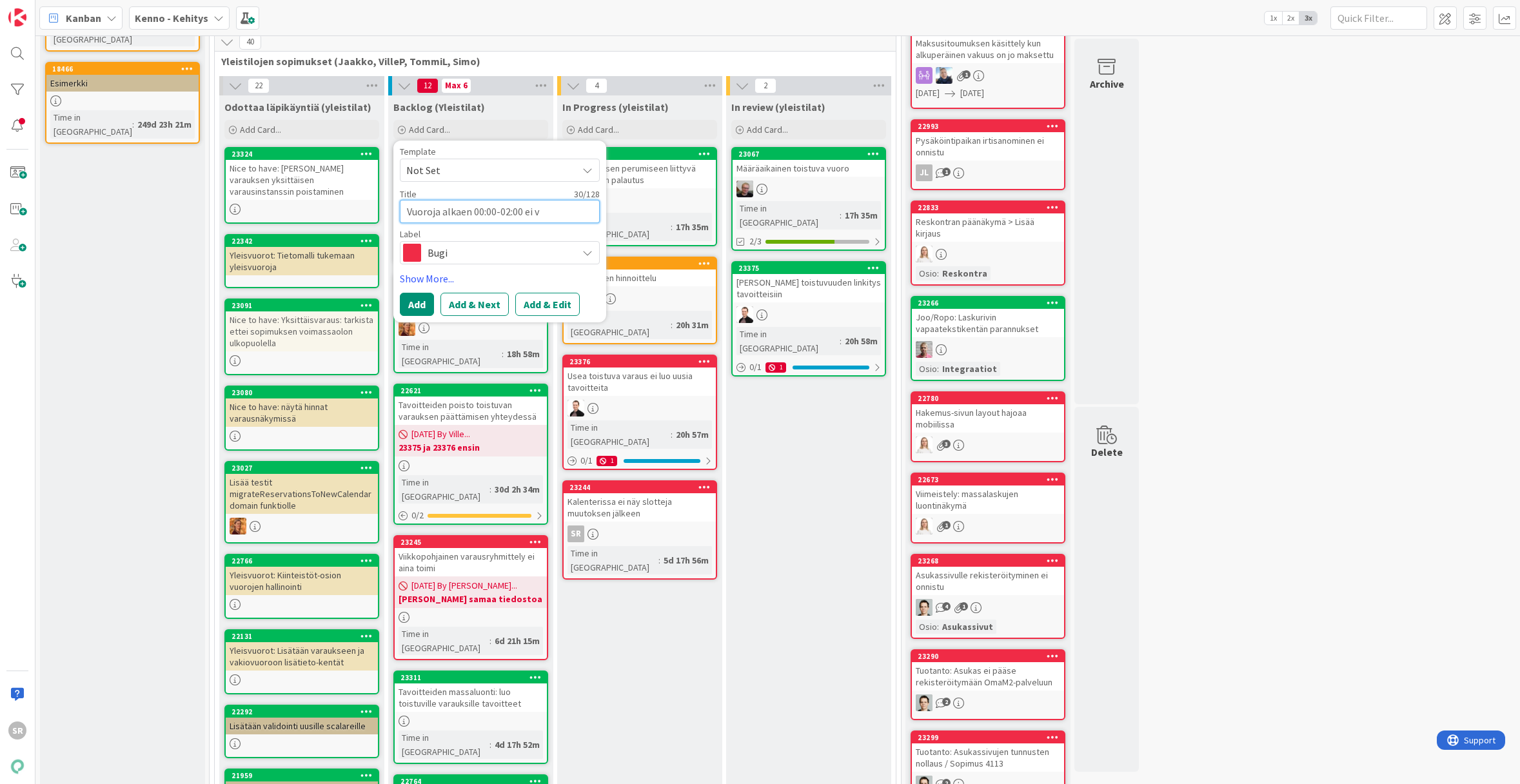
type textarea "Vuoroja alkaen 00:00-02:00 ei vo"
type textarea "x"
type textarea "Vuoroja alkaen 00:00-02:00 ei voi"
type textarea "x"
type textarea "Vuoroja alkaen 00:00-02:00 ei voi"
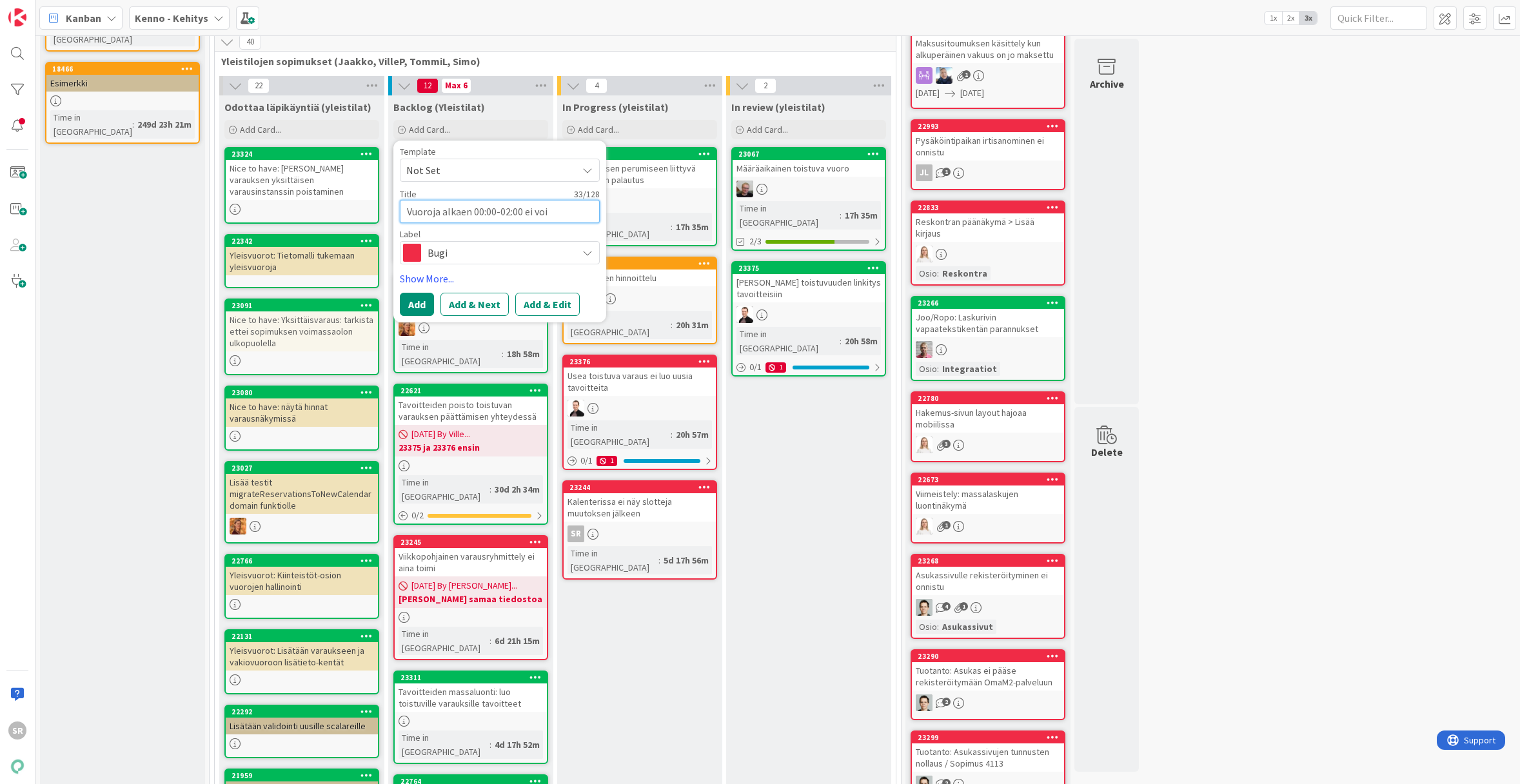
type textarea "x"
type textarea "Vuoroja alkaen 00:00-02:00 ei voi v"
type textarea "x"
type textarea "Vuoroja alkaen 00:00-02:00 ei voi va"
type textarea "x"
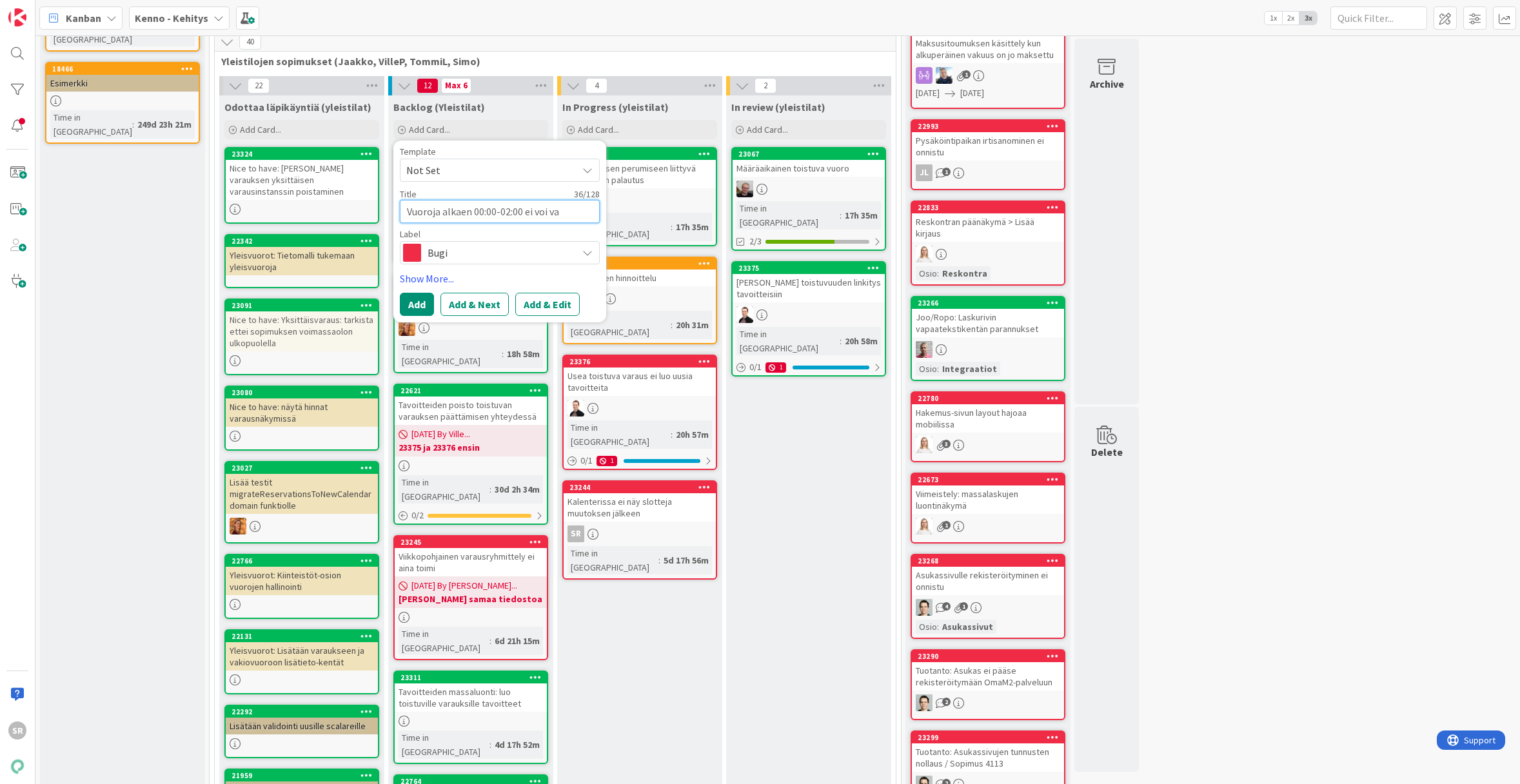
type textarea "Vuoroja alkaen 00:00-02:00 ei voi var"
type textarea "x"
type textarea "Vuoroja alkaen 00:00-02:00 ei voi vara"
type textarea "x"
type textarea "Vuoroja alkaen 00:00-02:00 ei voi varat"
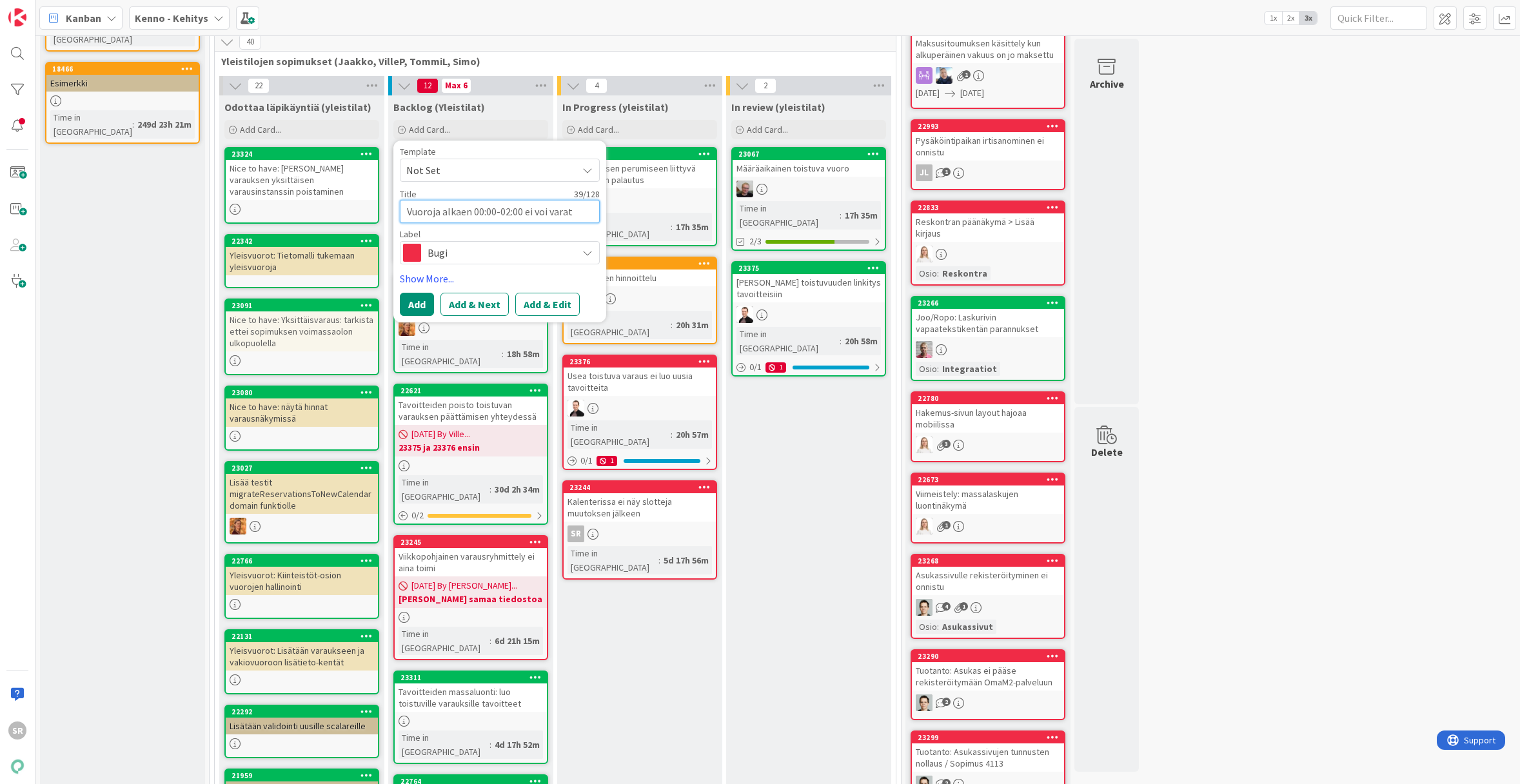
type textarea "x"
type textarea "Vuoroja alkaen 00:00-02:00 ei voi varata"
type textarea "x"
type textarea "Vuoroja alkaen 00:00-02:00 ei voi varata"
click at [529, 297] on button "Add & Edit" at bounding box center [547, 304] width 64 height 23
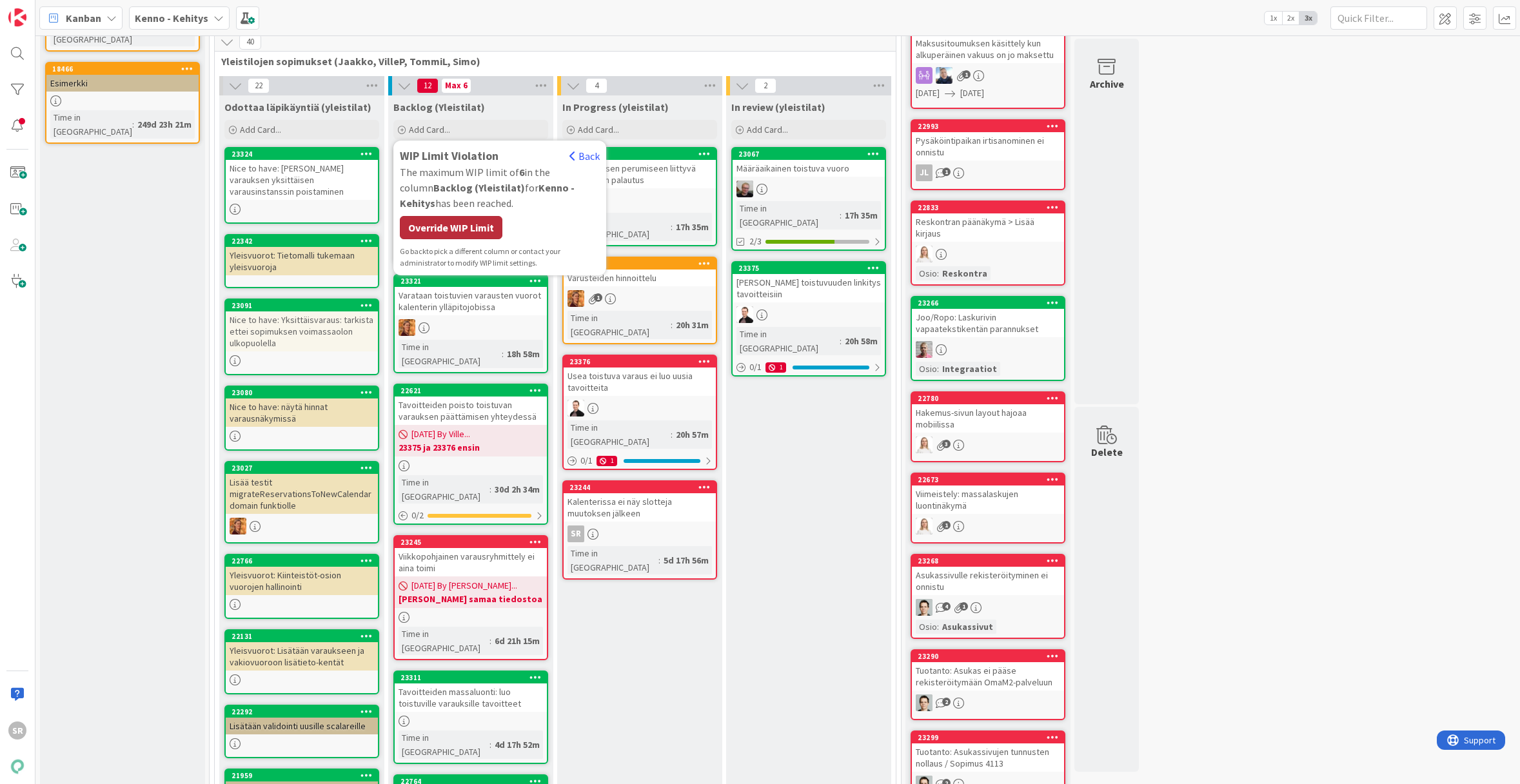
click at [471, 232] on div "Override WIP Limit" at bounding box center [451, 227] width 103 height 23
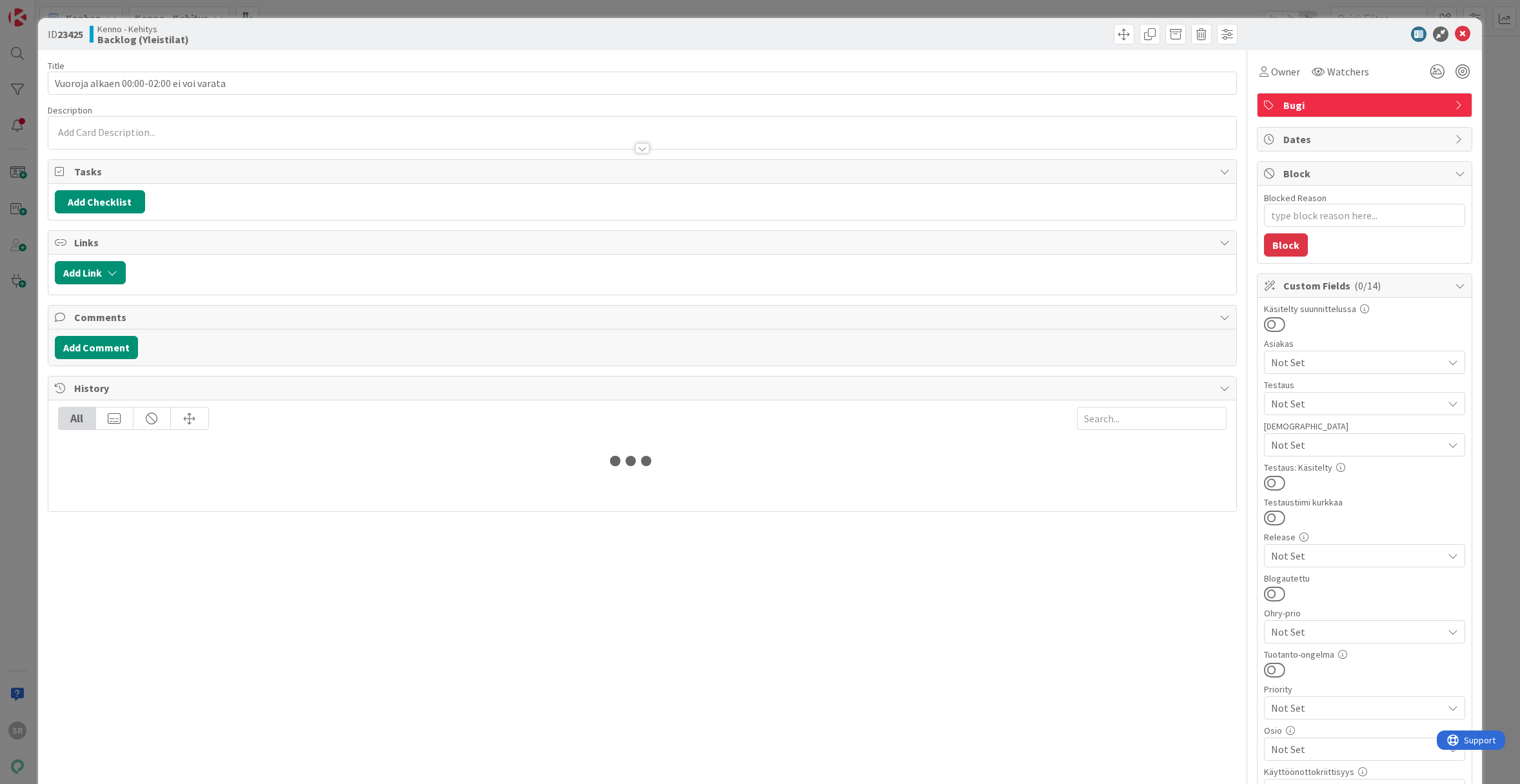
type textarea "x"
click at [242, 136] on div at bounding box center [642, 142] width 1188 height 14
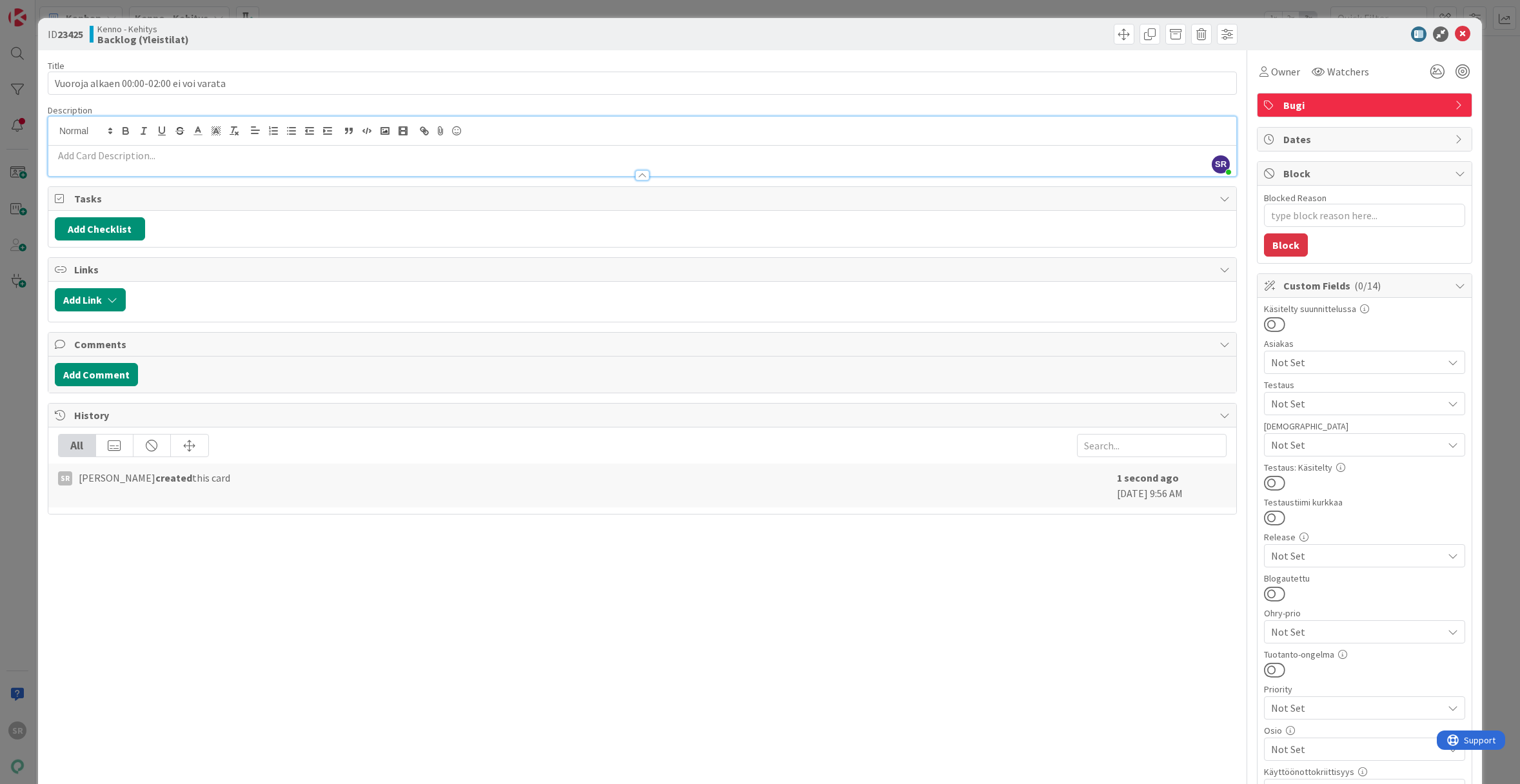
click at [167, 158] on p at bounding box center [642, 155] width 1175 height 15
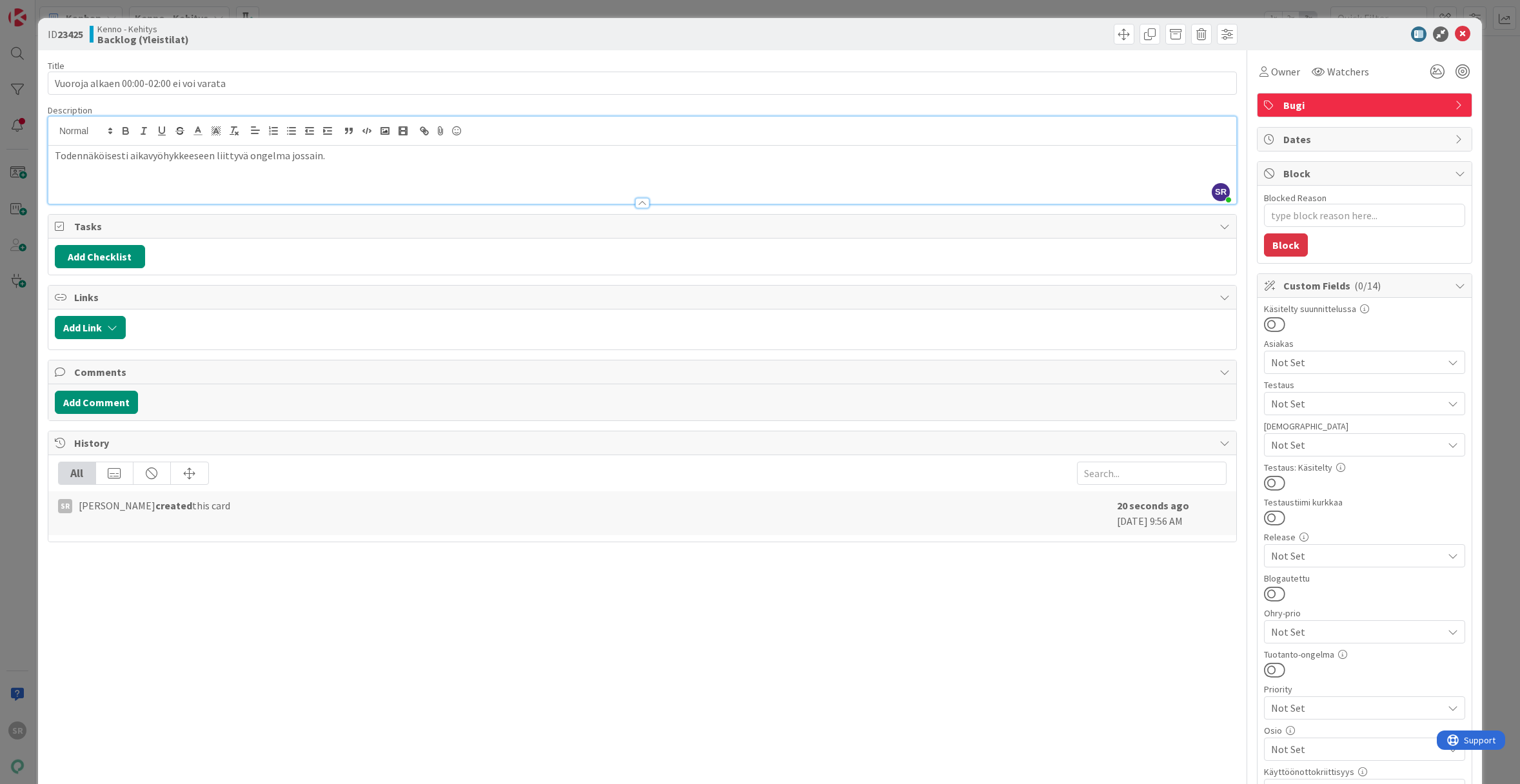
click at [57, 158] on p "Todennäköisesti aikavyöhykkeeseen liittyvä ongelma jossain." at bounding box center [642, 155] width 1175 height 15
type textarea "x"
drag, startPoint x: 55, startPoint y: 83, endPoint x: 117, endPoint y: 81, distance: 62.6
click at [117, 81] on input "Vuoroja alkaen 00:00-02:00 ei voi varata" at bounding box center [642, 83] width 1189 height 23
type input "K 00:00-02:00 ei voi varata"
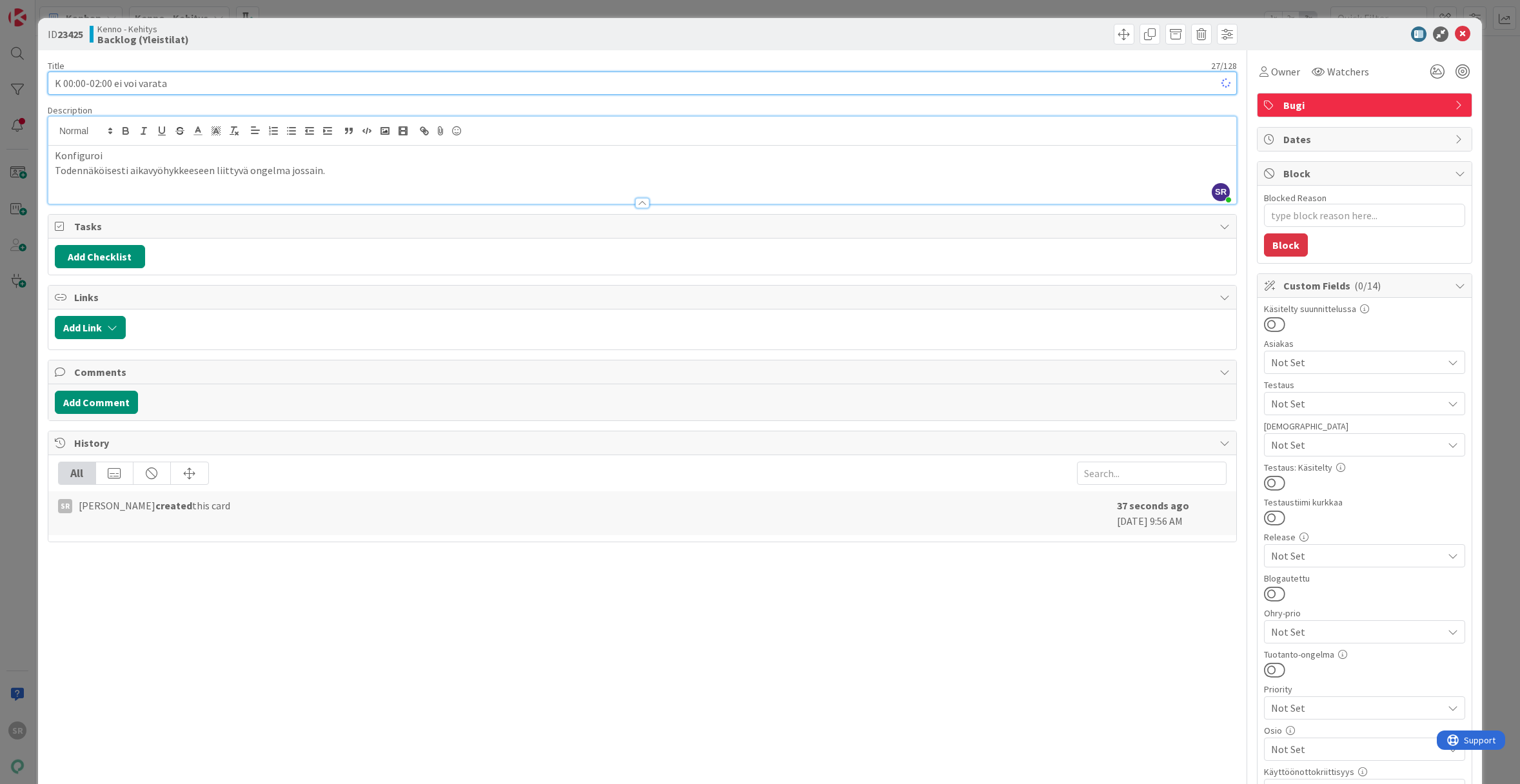
type textarea "x"
type input "Kaele 00:00-02:00 ei voi varata"
type textarea "x"
type input "Ka 00:00-02:00 ei voi varata"
type textarea "x"
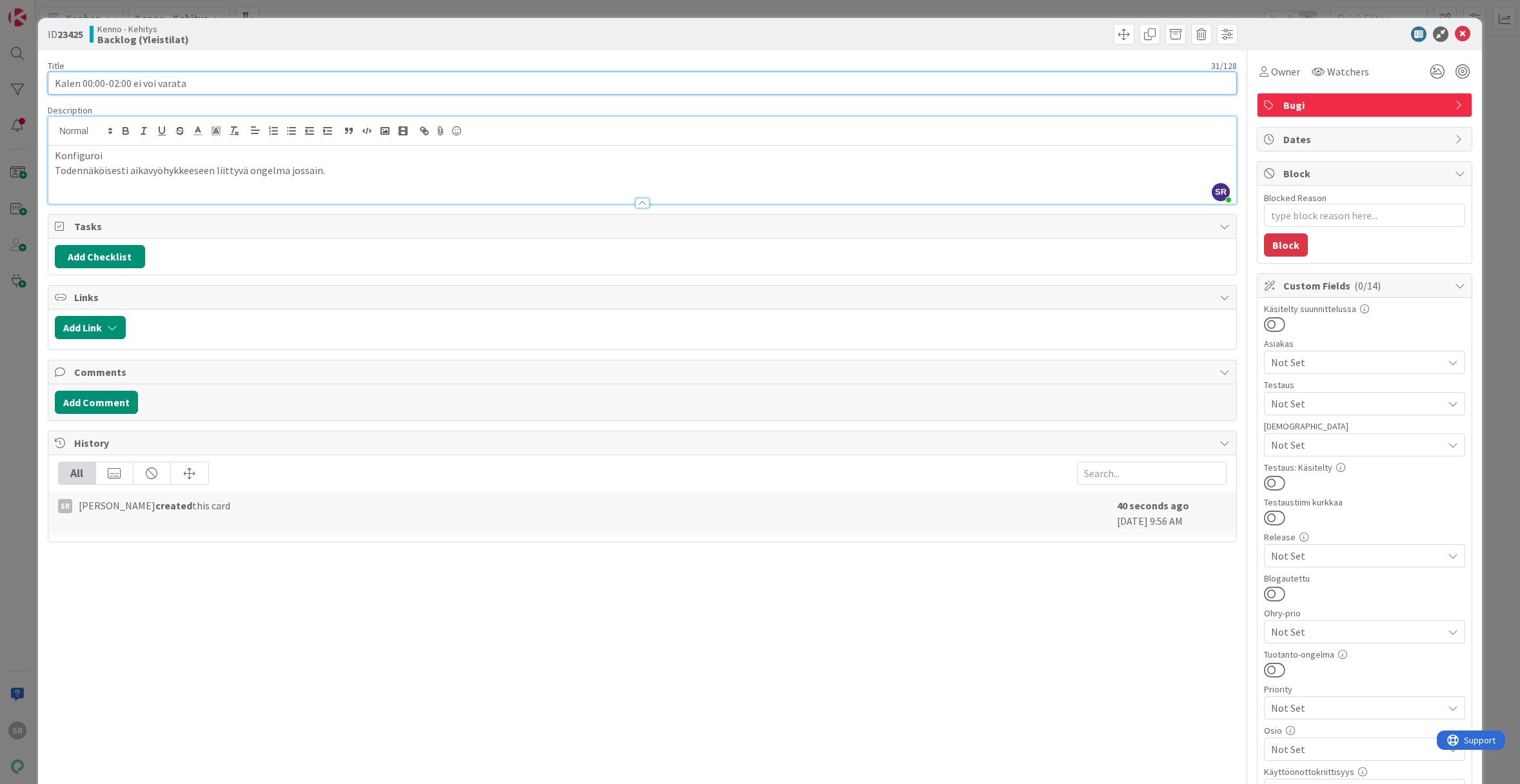
type input "Kalene 00:00-02:00 ei voi varata"
type textarea "x"
type input "Kalen 00:00-02:00 ei voi varata"
type textarea "x"
type input "Kalenterikonfi 00:00-02:00 ei voi varata"
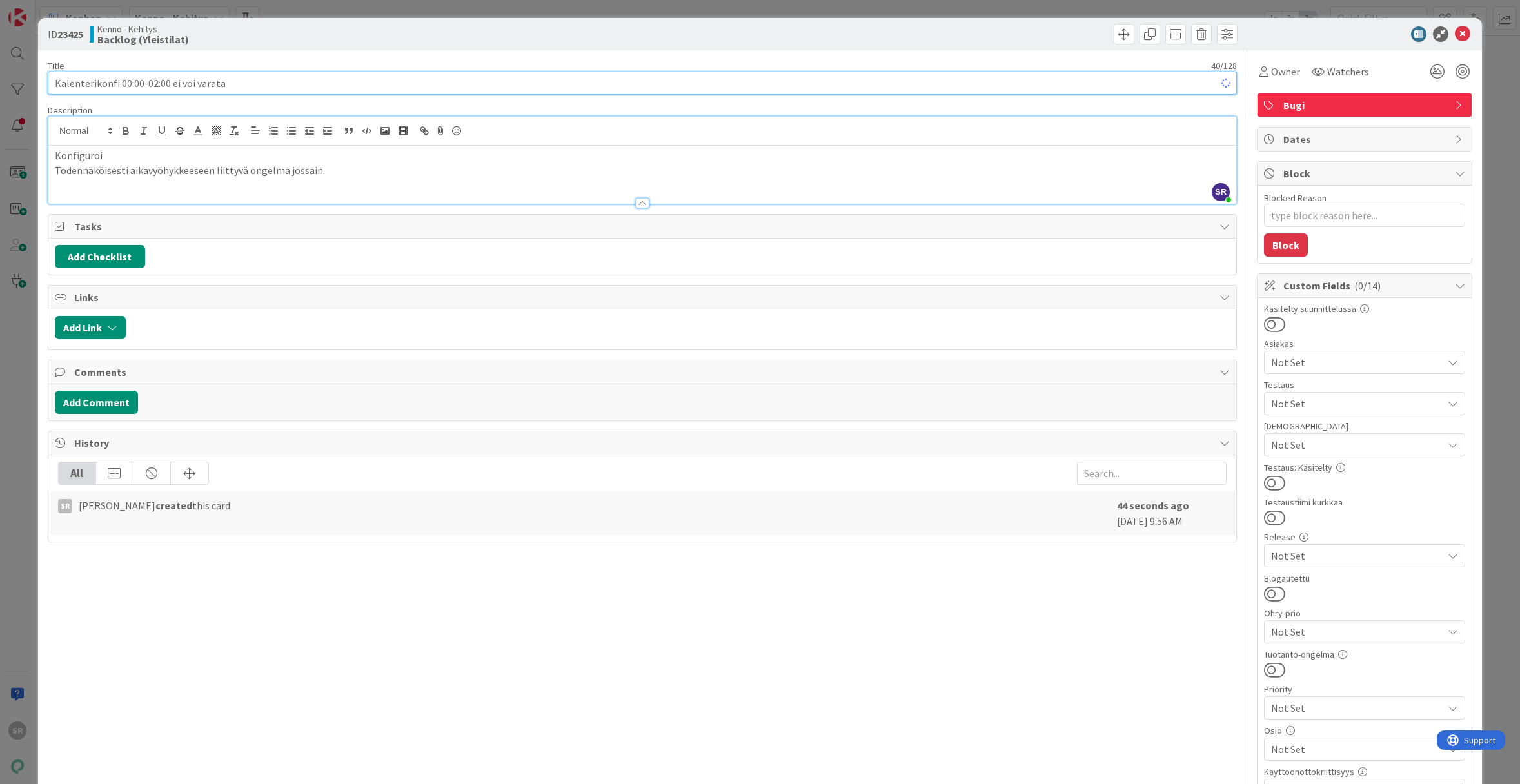
type textarea "x"
type input "Kalenterikonfiguraatiota 00:00-02:00 ei voi varata"
type textarea "x"
type input "Kalenterikonfiguraatiota 00:00-02:00 ei voi varata"
type textarea "x"
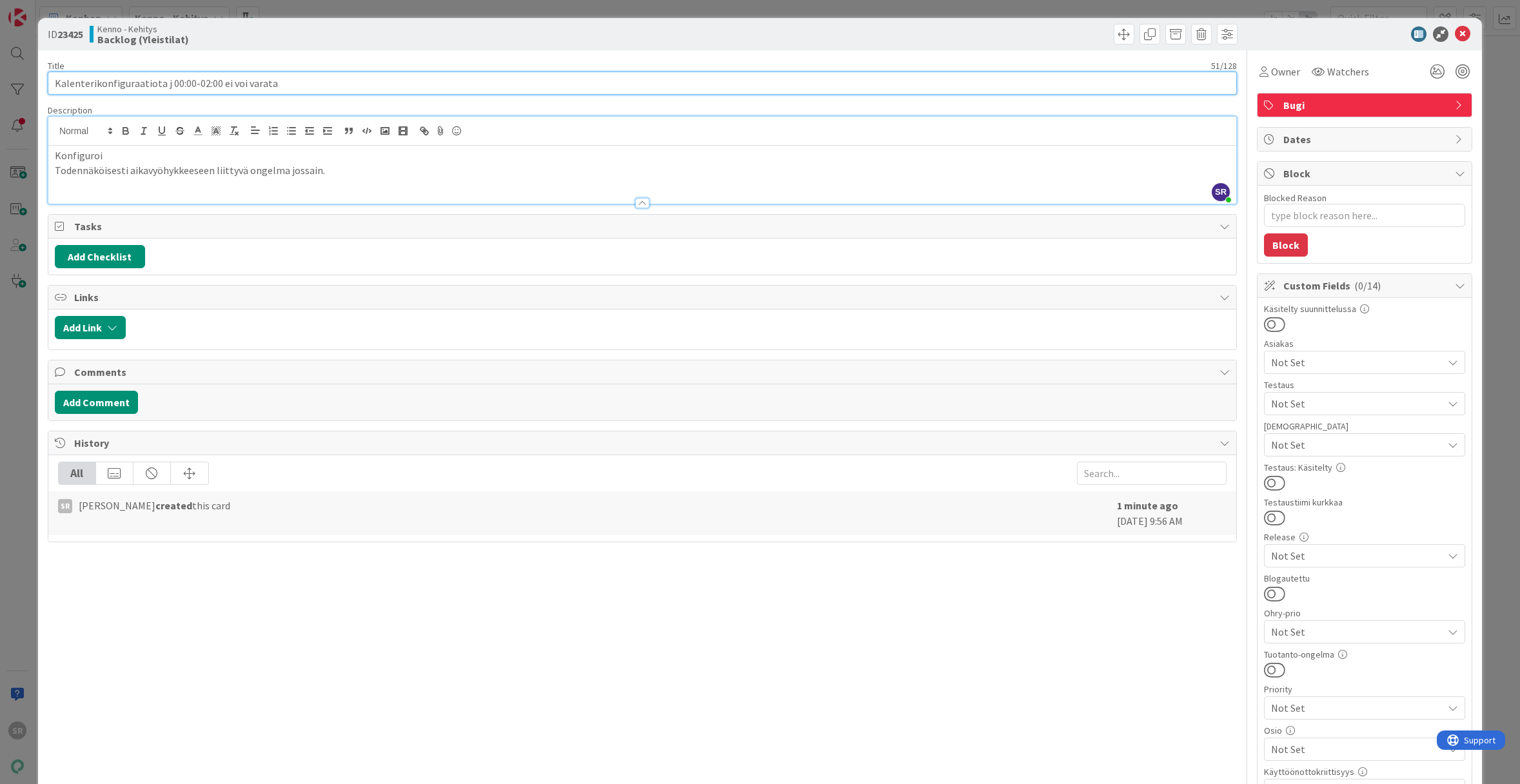
type input "Kalenterikonfiguraatiota jo 00:00-02:00 ei voi varata"
type textarea "x"
type input "Kalenterikonfiguraatiota jos 00:00-02:00 ei voi varata"
type textarea "x"
type input "Kalenterikonfiguraatiota jossa 00:00-02:00 ei voi varata"
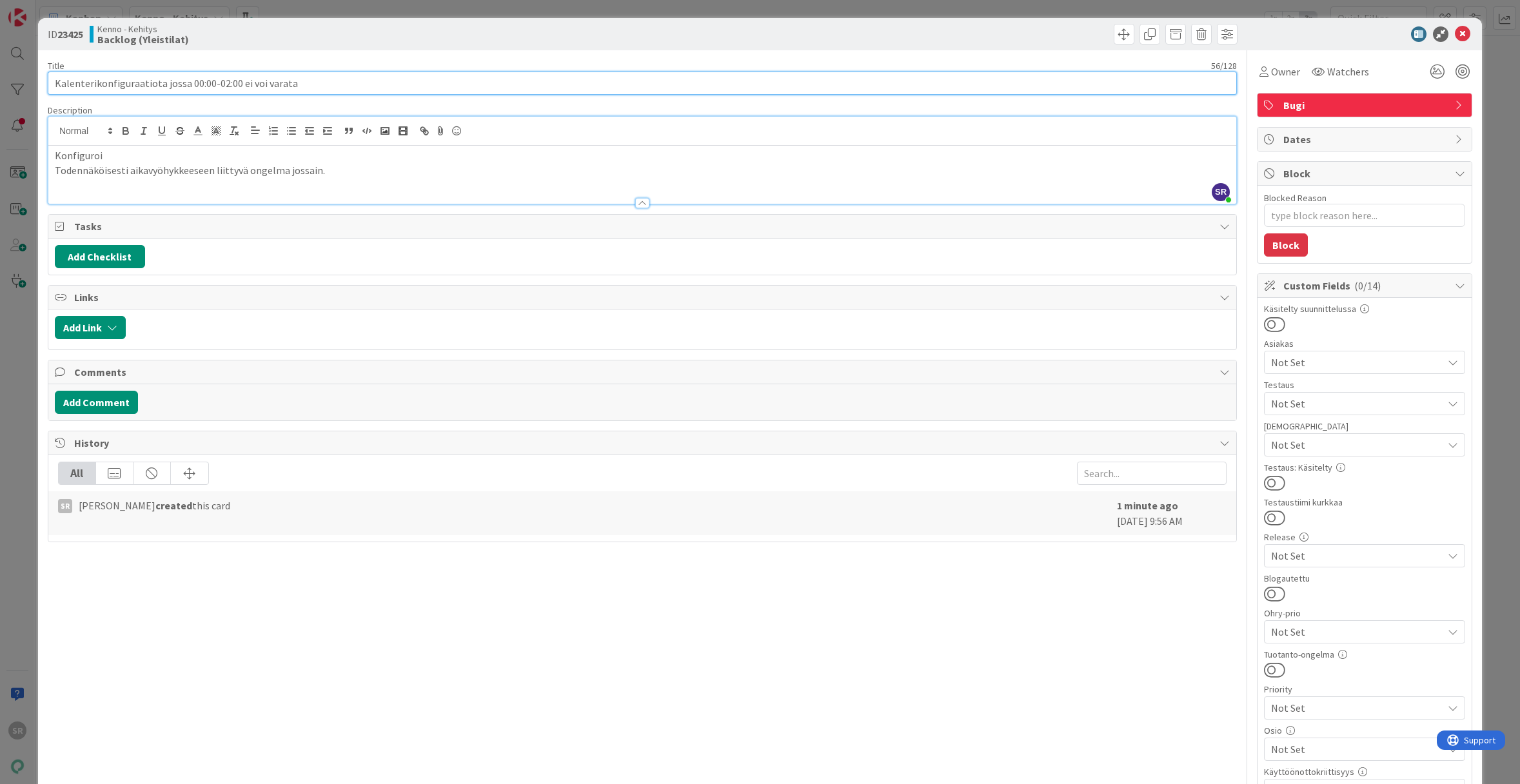
type textarea "x"
type input "Kalenterikonfiguraatiota jossa 00:00-02:00 ei voi varata"
type textarea "x"
type input "Kalenterikonfiguraatiota jossa varattava 00:00-02:00 ei voi varata"
type textarea "x"
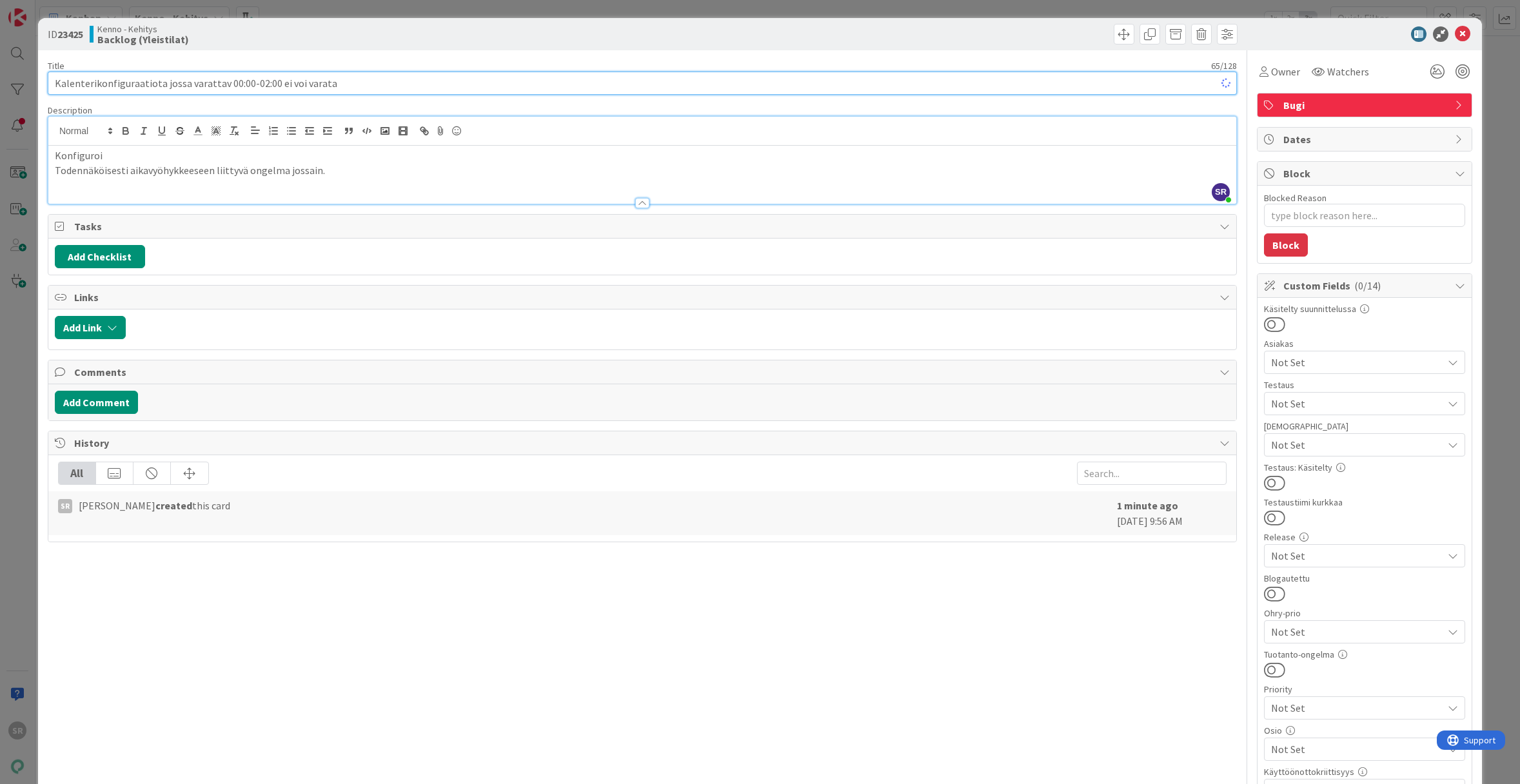
type input "Kalenterikonfiguraatiota jossa varattavi 00:00-02:00 ei voi varata"
type textarea "x"
type input "Kalenterikonfiguraatiota jossa varattavia vuoroja kellonaikoi 00:00-02:00 ei vo…"
type textarea "x"
type input "Kalenterikonfiguraatiota jossa varattavia vuoroja kellonaikoihin 00:00-02:00 ei…"
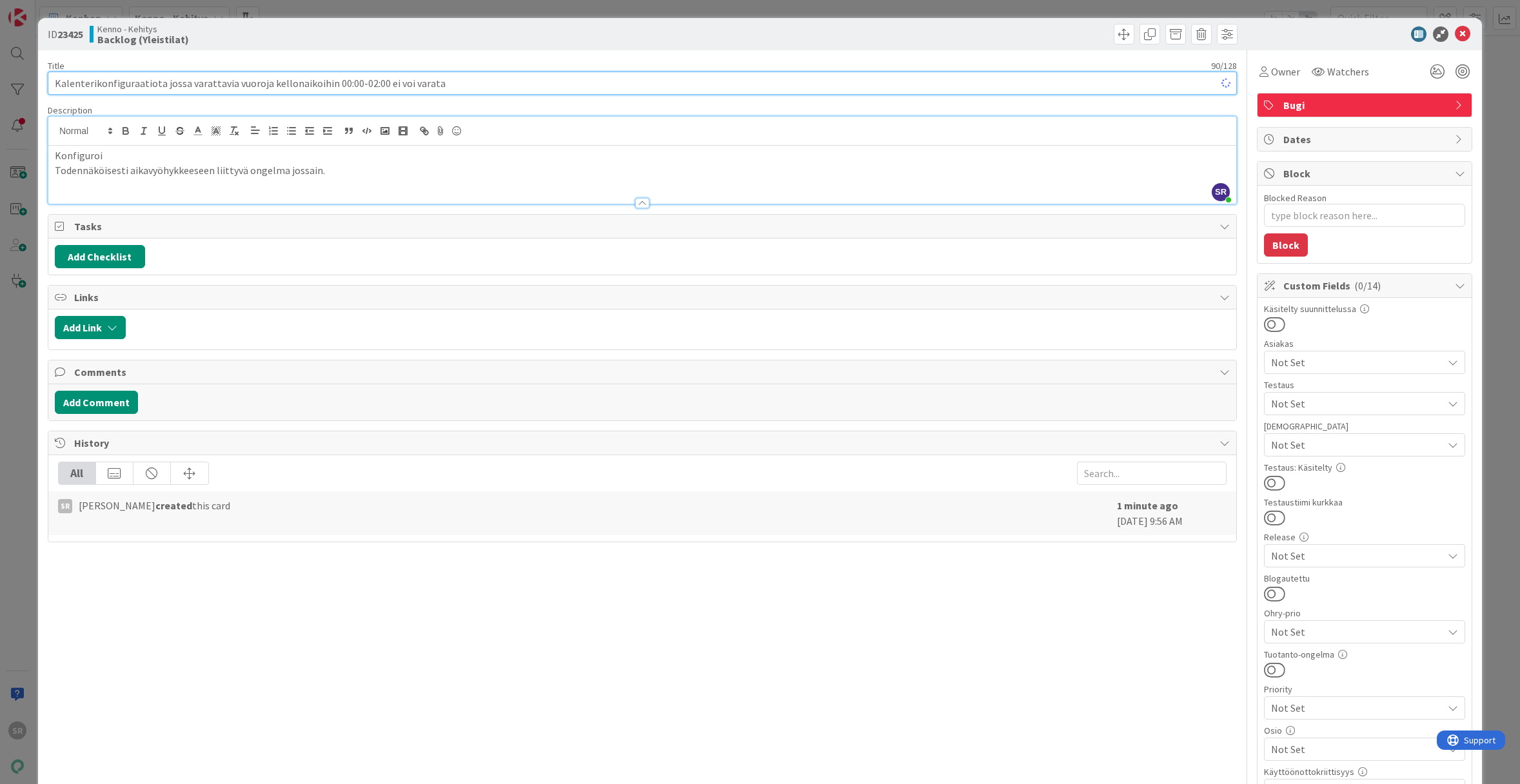
type textarea "x"
drag, startPoint x: 391, startPoint y: 81, endPoint x: 500, endPoint y: 81, distance: 109.6
click at [500, 81] on input "Kalenterikonfiguraatiota jossa varattavia vuoroja kellonaikoihin 00:00-02:00 ei…" at bounding box center [642, 83] width 1189 height 23
type input "Kalenterikonfiguraatiota jossa varattavia vuoroja kellonaikoihin 00:00-02:00 ei…"
type textarea "x"
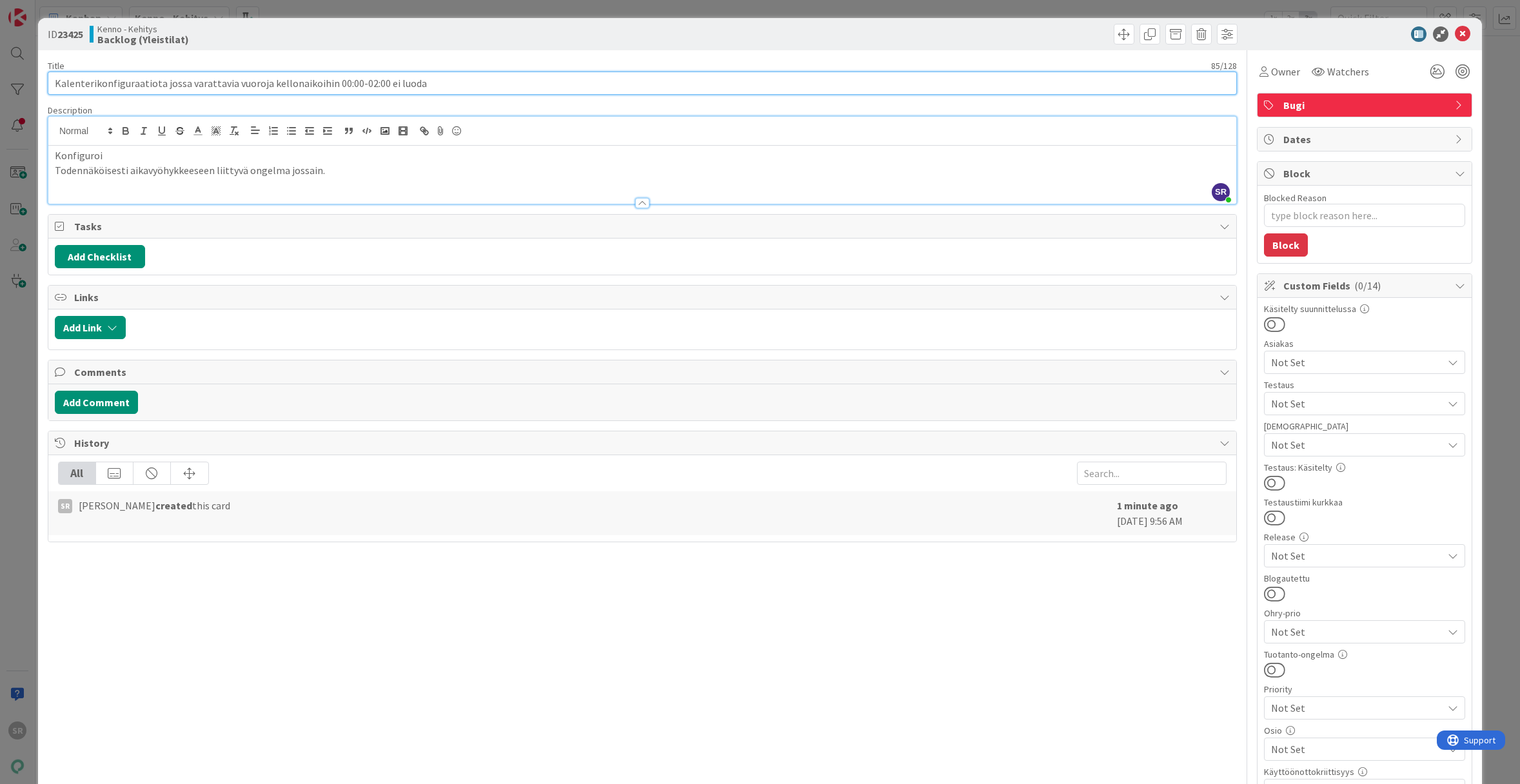
type input "Kalenterikonfiguraatiota jossa varattavia vuoroja kellonaikoihin 00:00-02:00 ei…"
click at [262, 157] on p "Konfiguroi" at bounding box center [642, 155] width 1175 height 15
click at [286, 153] on p "Konfiguroi kalenterin vuorot alkamaan 00:00" at bounding box center [642, 155] width 1175 height 15
type textarea "x"
click at [1455, 32] on icon at bounding box center [1462, 33] width 15 height 15
